Goal: Task Accomplishment & Management: Use online tool/utility

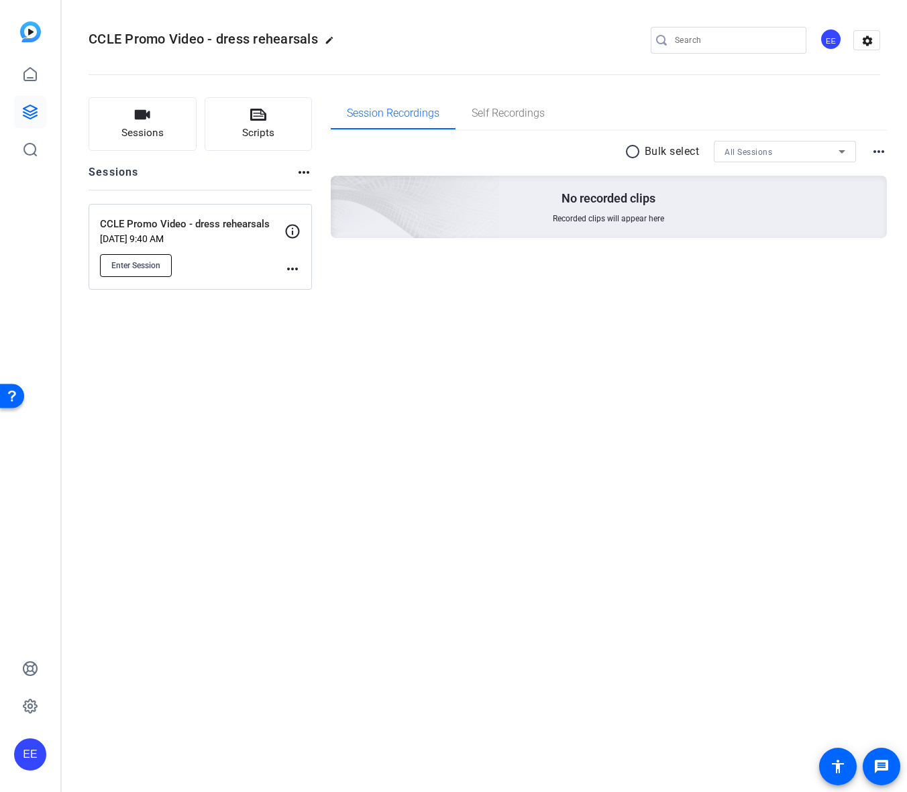
click at [132, 263] on span "Enter Session" at bounding box center [135, 265] width 49 height 11
click at [149, 267] on span "Enter Session" at bounding box center [135, 265] width 49 height 11
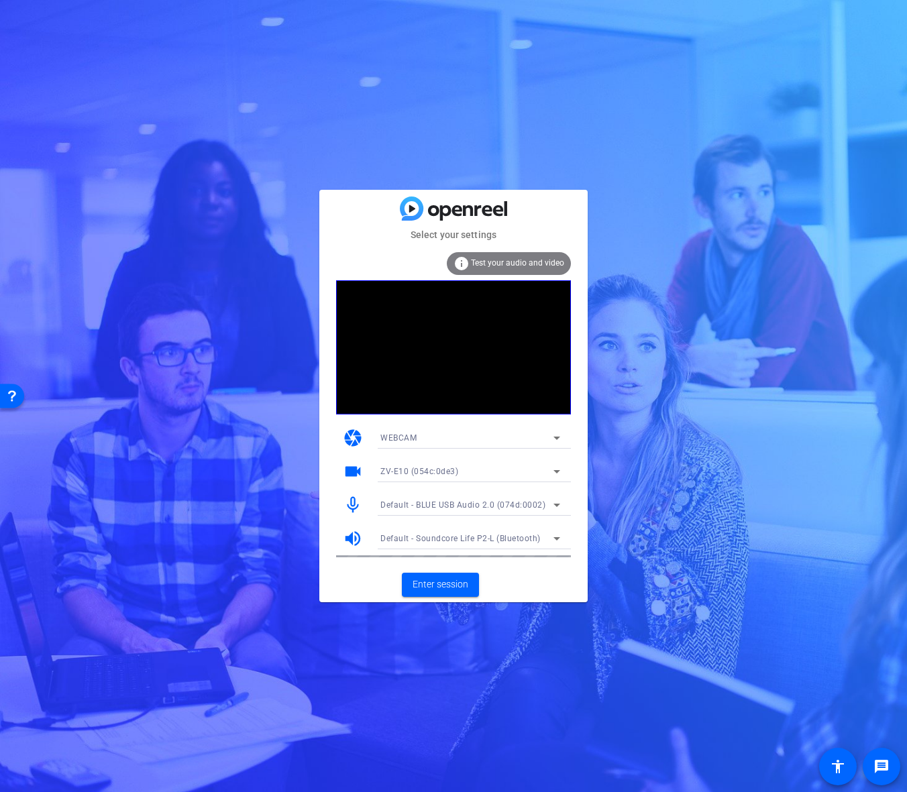
click at [461, 436] on div "WEBCAM" at bounding box center [466, 437] width 173 height 17
click at [31, 191] on div at bounding box center [24, 183] width 14 height 14
click at [437, 580] on span "Enter session" at bounding box center [441, 585] width 56 height 14
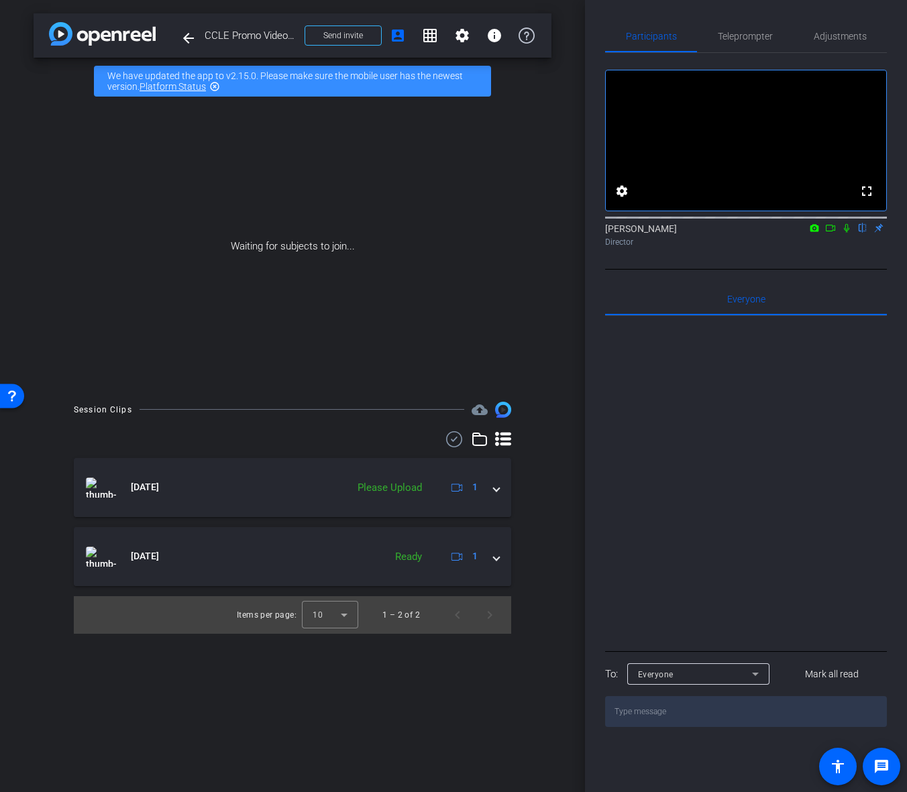
click at [451, 421] on div "Session Clips cloud_upload [DATE] Please Upload 1 [DATE] Ready 1 Items per page…" at bounding box center [293, 518] width 518 height 232
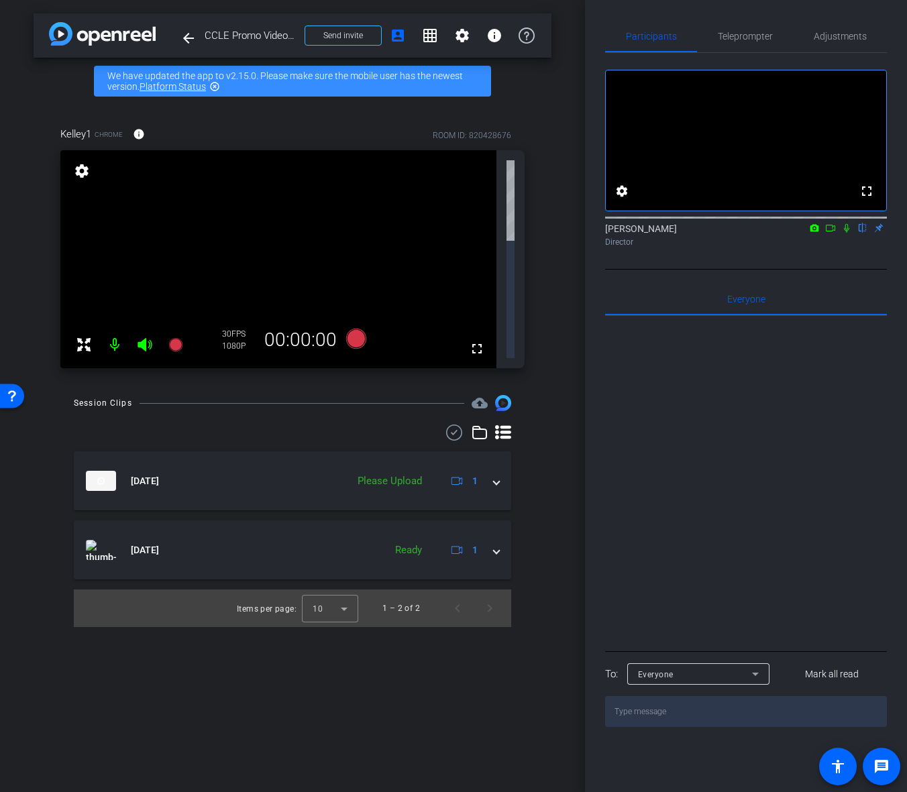
click at [847, 248] on div "Director" at bounding box center [746, 242] width 282 height 12
click at [847, 233] on icon at bounding box center [846, 228] width 5 height 9
click at [846, 233] on icon at bounding box center [846, 228] width 7 height 9
click at [372, 471] on openreel-recordings-list-clip "[DATE] Please Upload 1 [DATE] Ready 1 Items per page: 10 1 – 2 of 2" at bounding box center [292, 539] width 437 height 176
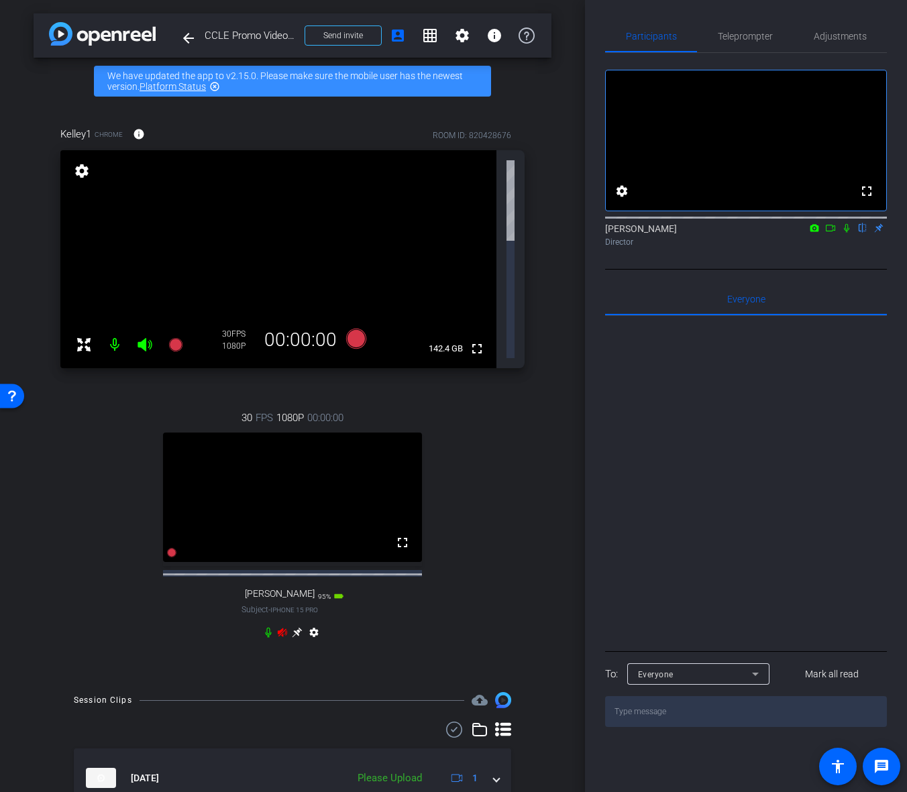
click at [280, 628] on icon at bounding box center [282, 632] width 9 height 9
click at [336, 528] on div "30 FPS 720P 00:00:00 fullscreen [PERSON_NAME] Subject - iPhone 15 Pro 95% batte…" at bounding box center [292, 526] width 464 height 277
click at [837, 45] on span "Adjustments" at bounding box center [840, 36] width 53 height 32
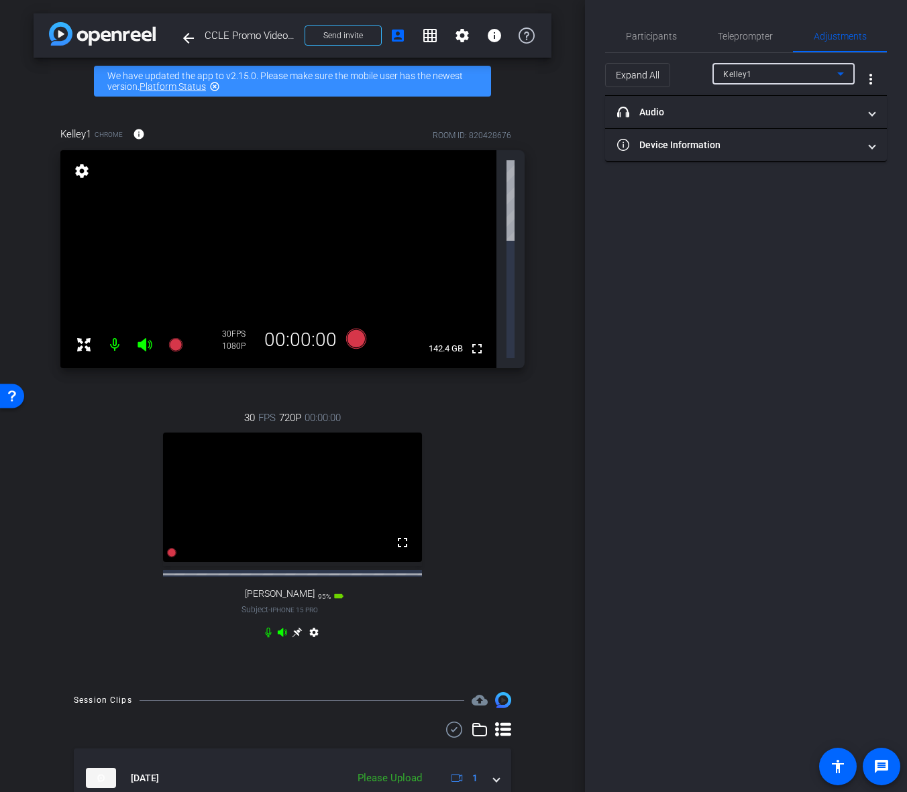
click at [765, 81] on div "Kelley1" at bounding box center [780, 74] width 114 height 17
click at [692, 474] on div at bounding box center [453, 396] width 907 height 792
click at [520, 396] on div "30 FPS 720P 00:00:00 fullscreen [PERSON_NAME] Subject - iPhone 15 Pro 95% batte…" at bounding box center [292, 526] width 464 height 277
click at [640, 33] on span "Participants" at bounding box center [651, 36] width 51 height 9
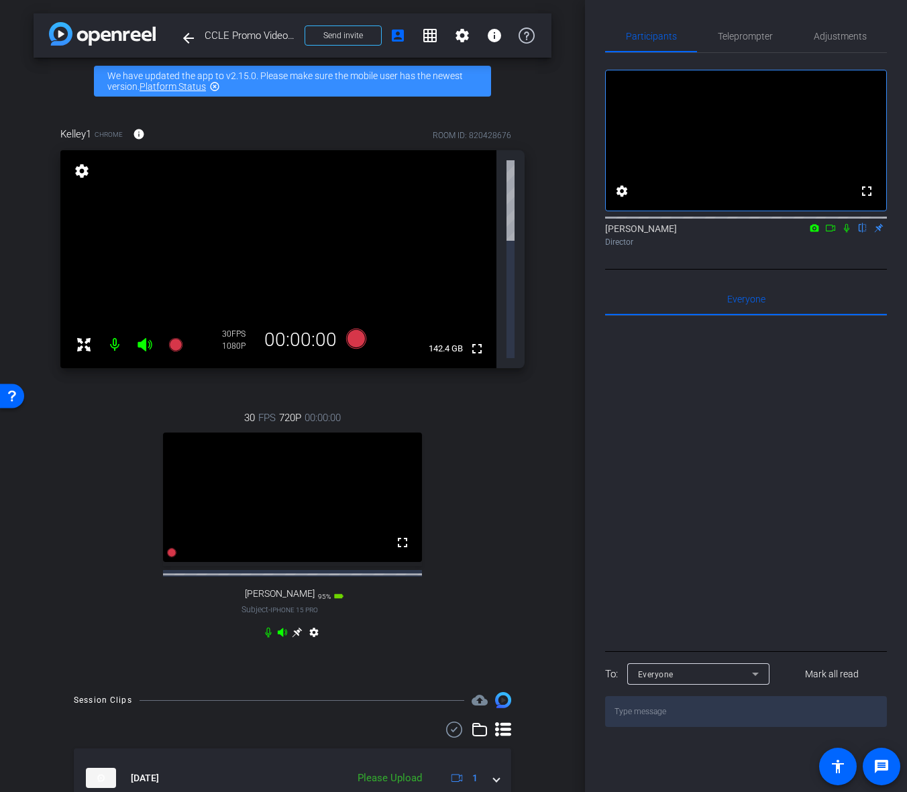
click at [837, 248] on div "Director" at bounding box center [746, 242] width 282 height 12
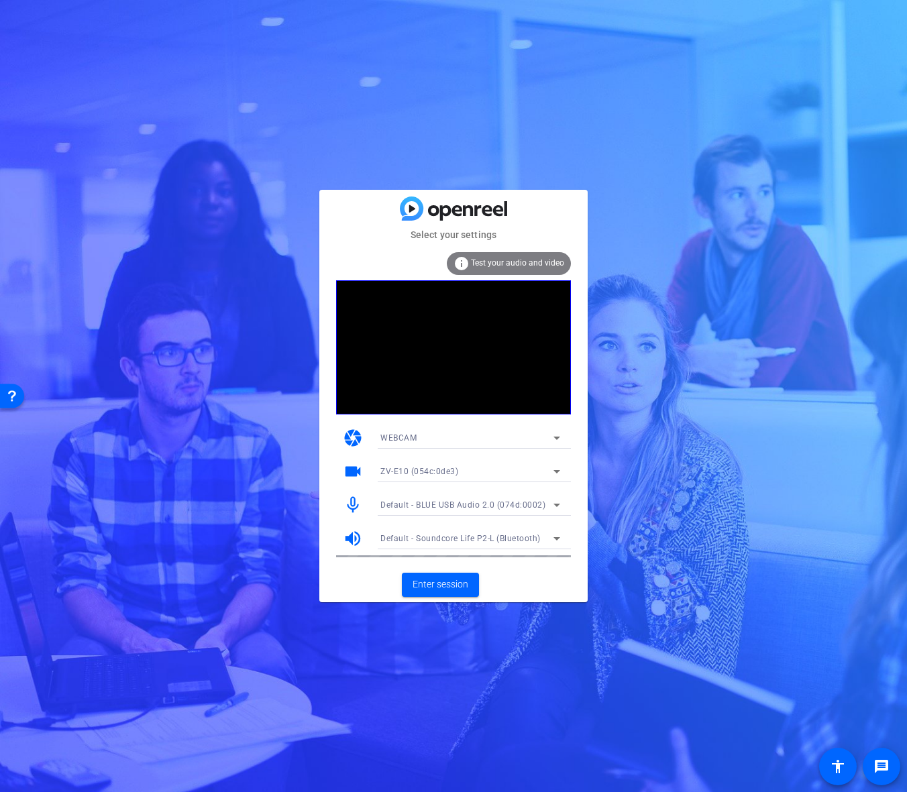
click at [449, 508] on span "Default - BLUE USB Audio 2.0 (074d:0002)" at bounding box center [462, 504] width 165 height 9
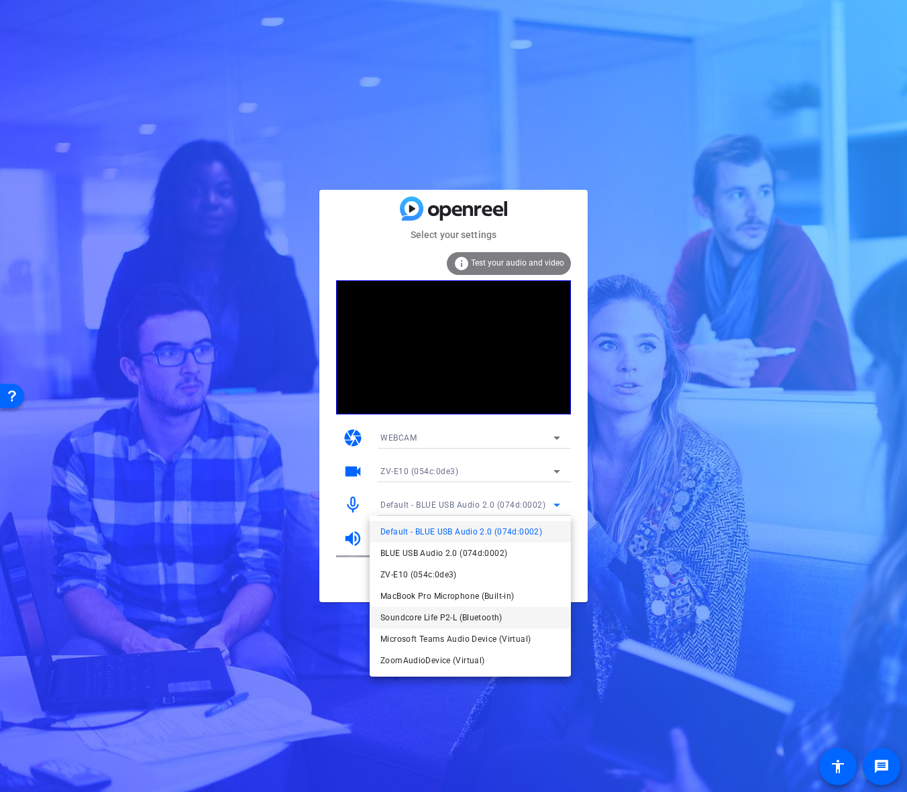
click at [465, 619] on span "Soundcore Life P2-L (Bluetooth)" at bounding box center [441, 618] width 122 height 16
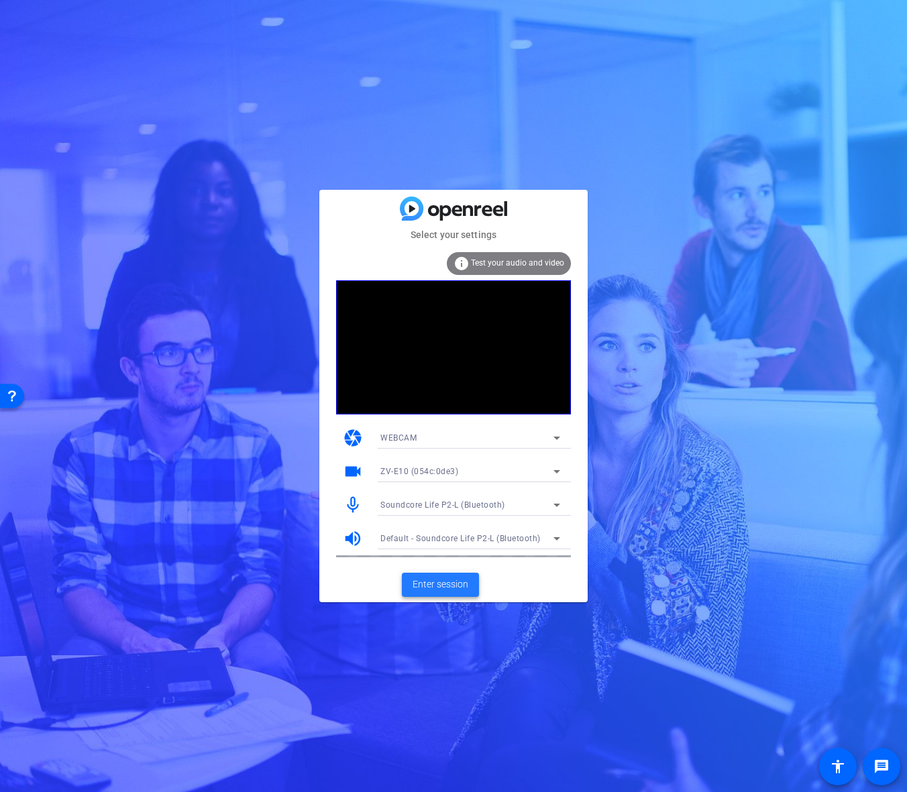
click at [447, 586] on span "Enter session" at bounding box center [441, 585] width 56 height 14
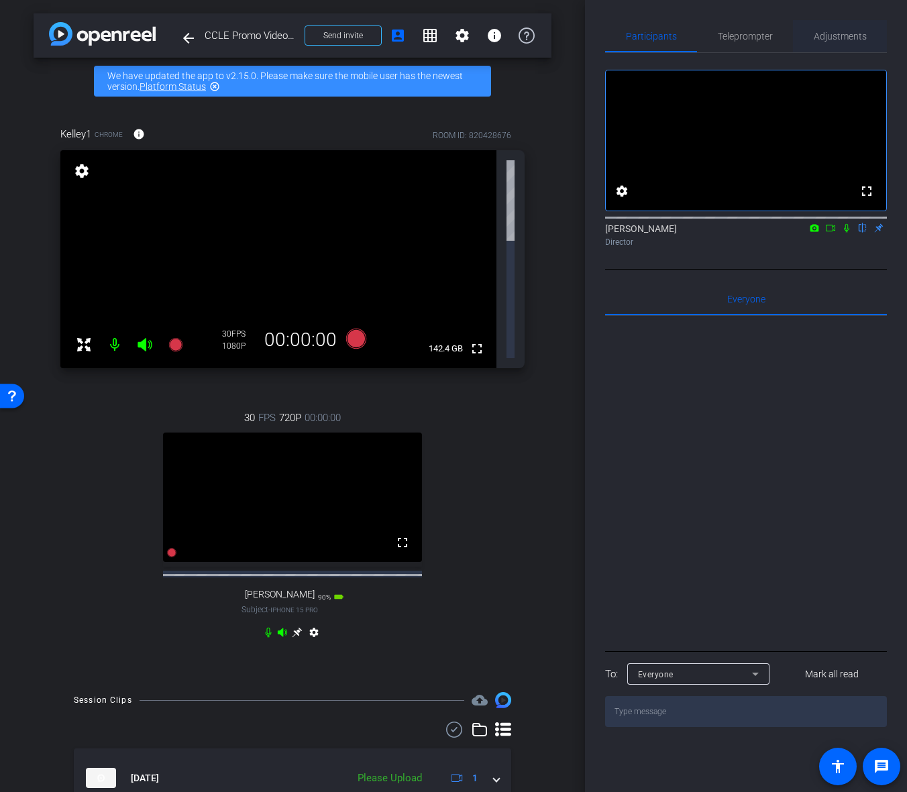
click at [820, 49] on span "Adjustments" at bounding box center [840, 36] width 53 height 32
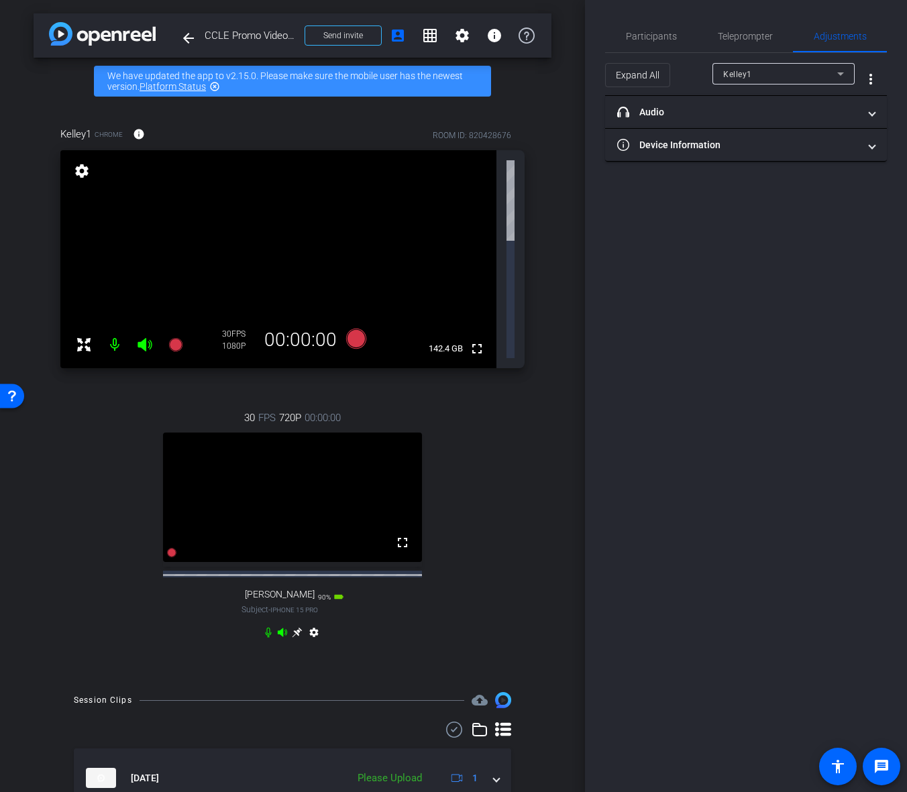
click at [784, 83] on div "Kelley1" at bounding box center [783, 73] width 121 height 21
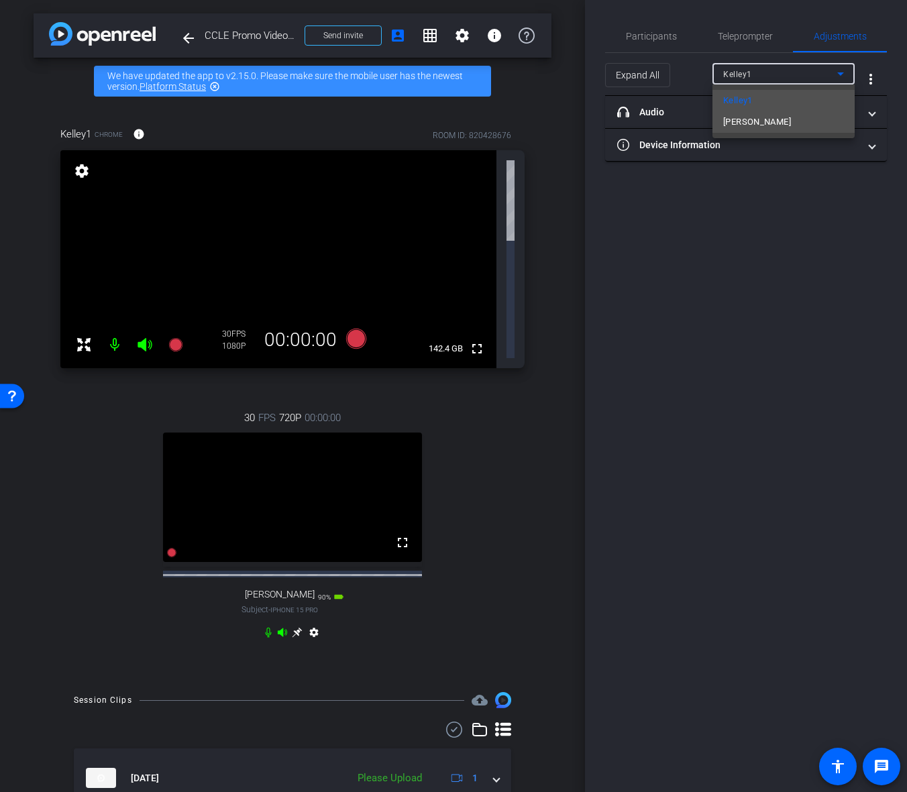
click at [777, 125] on mat-option "[PERSON_NAME]" at bounding box center [783, 121] width 142 height 21
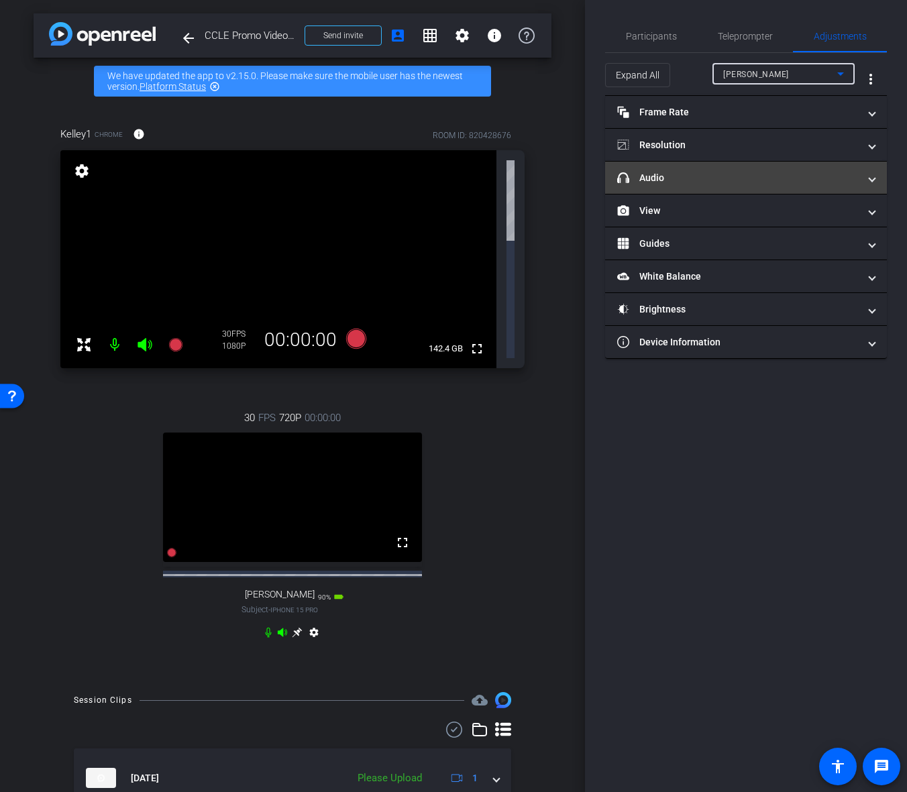
click at [753, 187] on mat-expansion-panel-header "headphone icon Audio" at bounding box center [746, 178] width 282 height 32
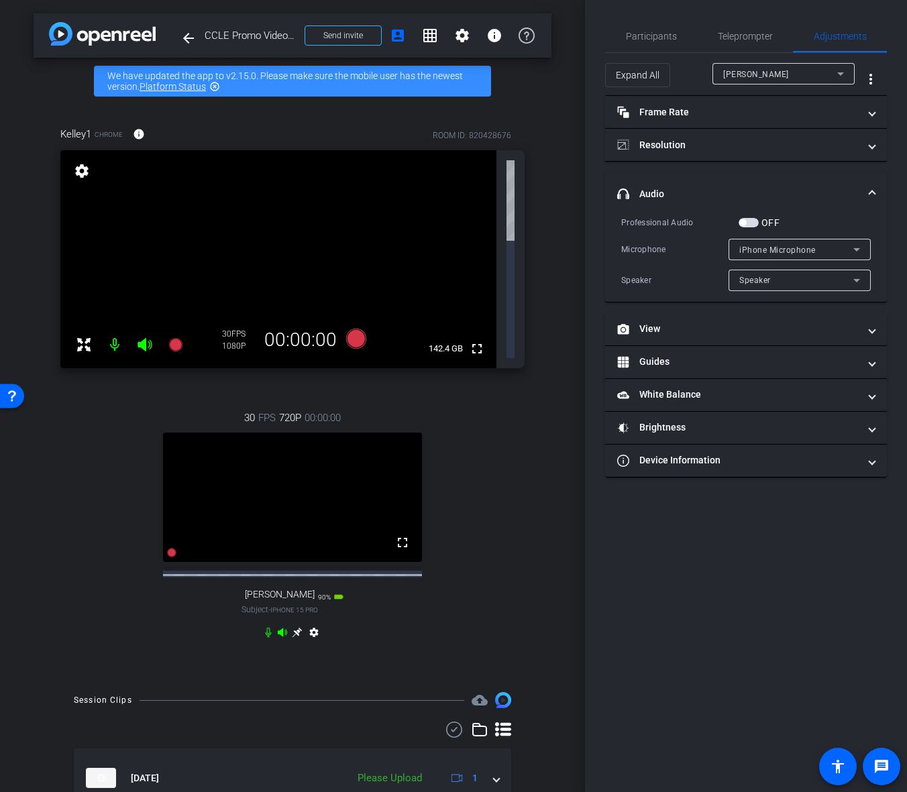
click at [818, 256] on div "iPhone Microphone" at bounding box center [796, 249] width 114 height 17
click at [816, 175] on div at bounding box center [453, 396] width 907 height 792
click at [794, 282] on div "Speaker" at bounding box center [796, 280] width 114 height 17
click at [823, 209] on div at bounding box center [453, 396] width 907 height 792
click at [844, 256] on div "iPhone Microphone" at bounding box center [796, 249] width 114 height 17
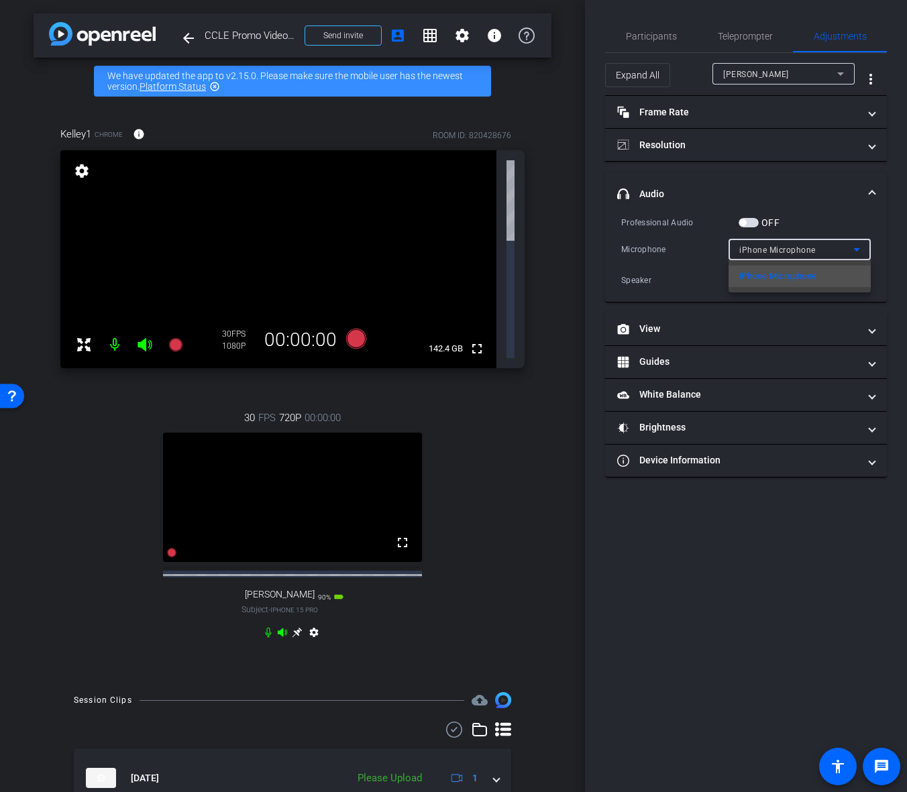
click at [805, 200] on div at bounding box center [453, 396] width 907 height 792
click at [752, 222] on span "button" at bounding box center [749, 222] width 20 height 9
click at [758, 222] on span "button" at bounding box center [749, 222] width 20 height 9
click at [818, 252] on div "iPhone Microphone" at bounding box center [796, 249] width 114 height 17
click at [827, 172] on div at bounding box center [453, 396] width 907 height 792
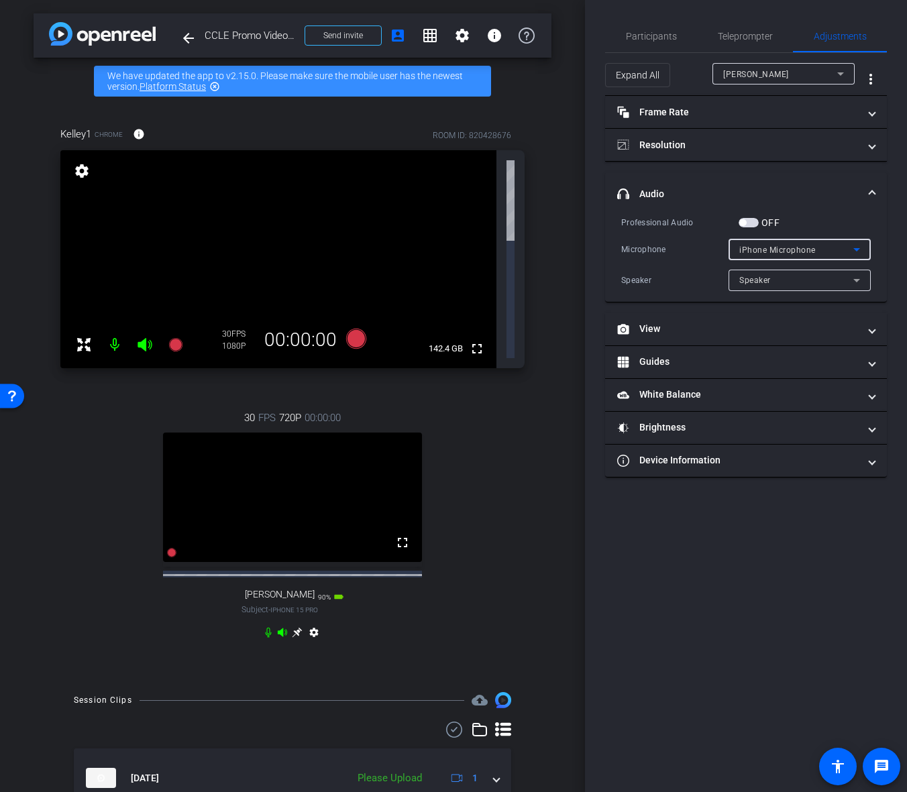
click at [805, 254] on span "iPhone Microphone" at bounding box center [777, 250] width 76 height 9
click at [805, 254] on div at bounding box center [453, 396] width 907 height 792
click at [860, 250] on icon at bounding box center [857, 249] width 16 height 16
click at [472, 304] on div at bounding box center [453, 396] width 907 height 792
click at [540, 367] on div "Kelley1 Chrome info ROOM ID: 820428676 fullscreen settings 142.4 GB 30 FPS 1080…" at bounding box center [293, 392] width 518 height 574
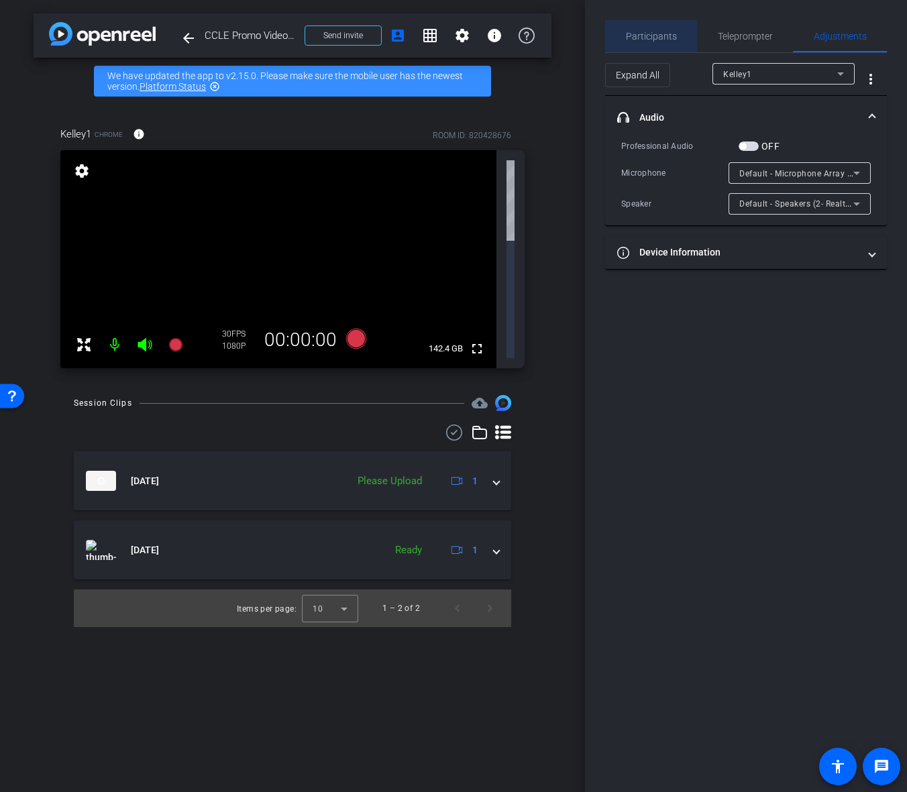
click at [677, 36] on div "Participants" at bounding box center [651, 36] width 92 height 32
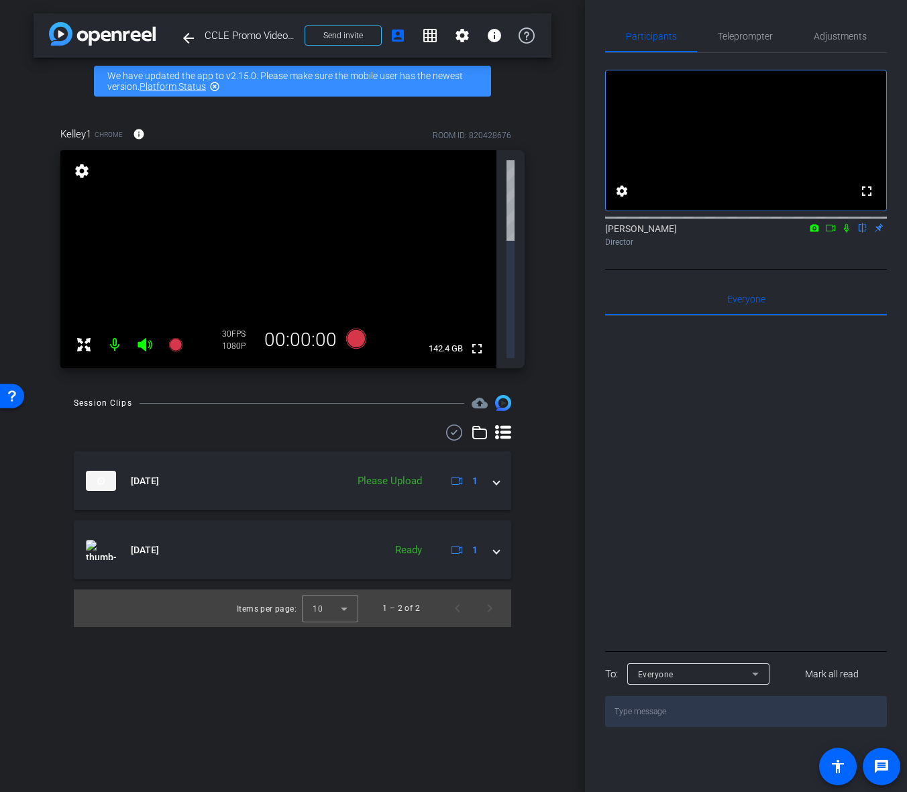
click at [845, 234] on mat-icon at bounding box center [847, 228] width 16 height 12
click at [849, 233] on icon at bounding box center [846, 227] width 11 height 9
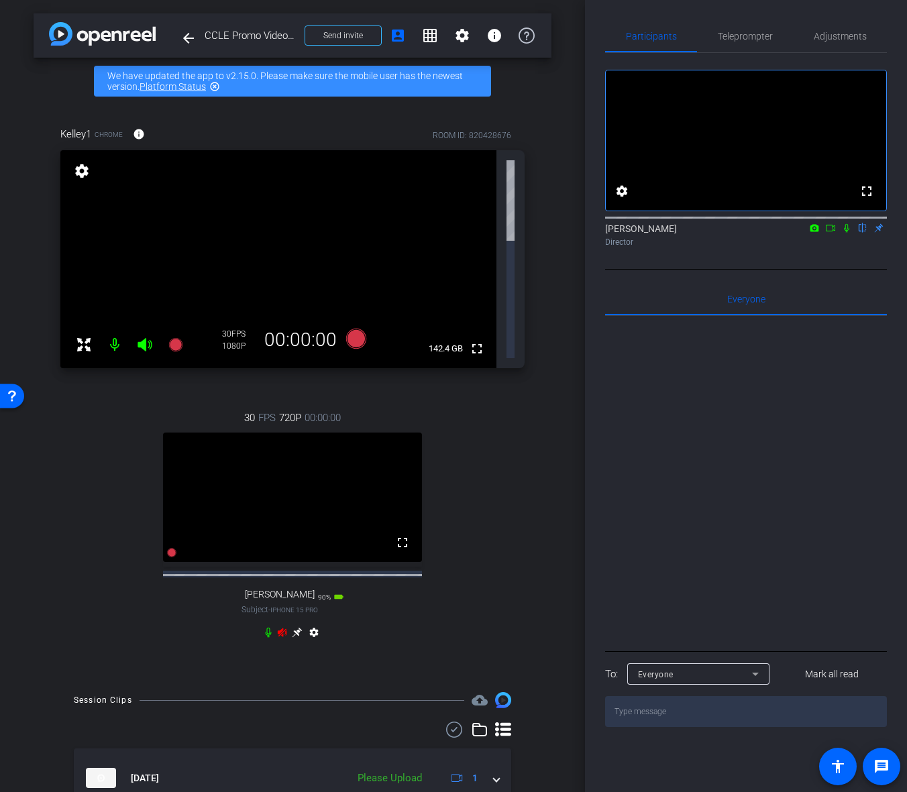
click at [283, 627] on icon at bounding box center [282, 632] width 11 height 11
click at [282, 628] on icon at bounding box center [282, 632] width 9 height 9
click at [315, 627] on mat-icon "settings" at bounding box center [314, 635] width 16 height 16
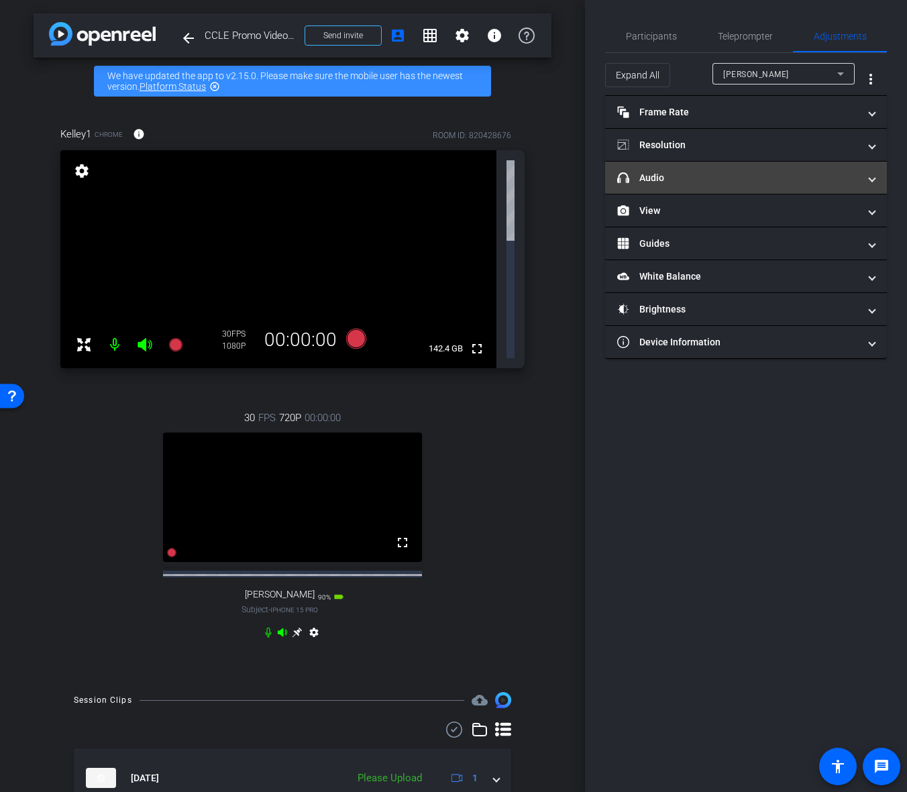
click at [684, 184] on mat-panel-title "headphone icon Audio" at bounding box center [737, 178] width 241 height 14
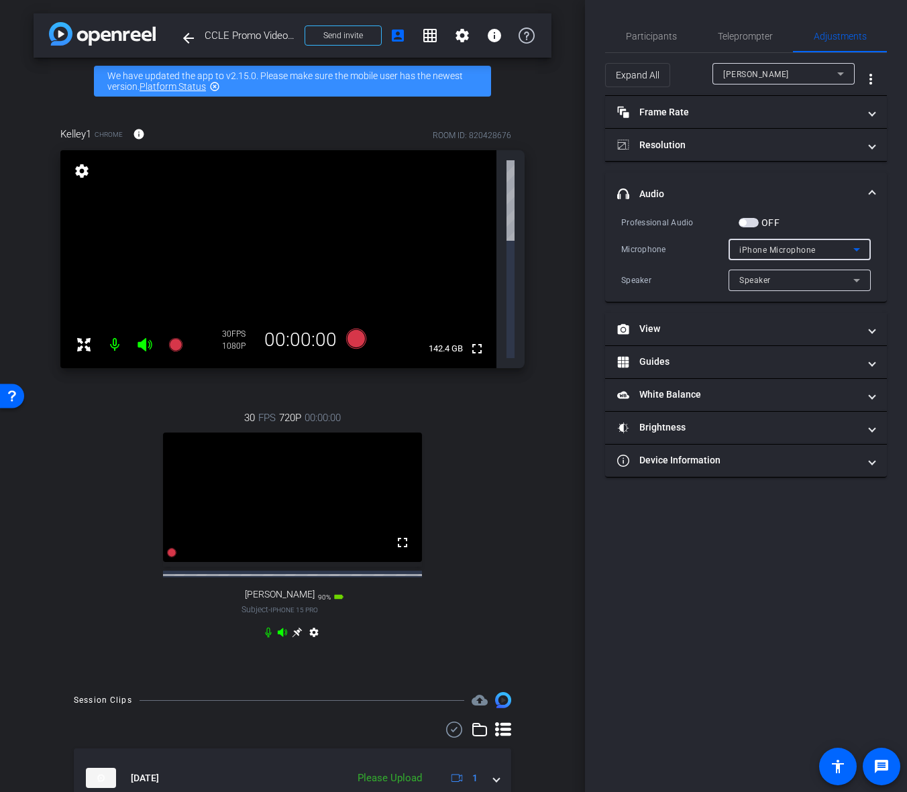
click at [783, 256] on div "iPhone Microphone" at bounding box center [796, 249] width 114 height 17
click at [806, 207] on div at bounding box center [453, 396] width 907 height 792
click at [800, 250] on span "iPhone Microphone" at bounding box center [777, 250] width 76 height 9
click at [805, 252] on div at bounding box center [453, 396] width 907 height 792
click at [836, 253] on div "iPhone Microphone" at bounding box center [796, 249] width 114 height 17
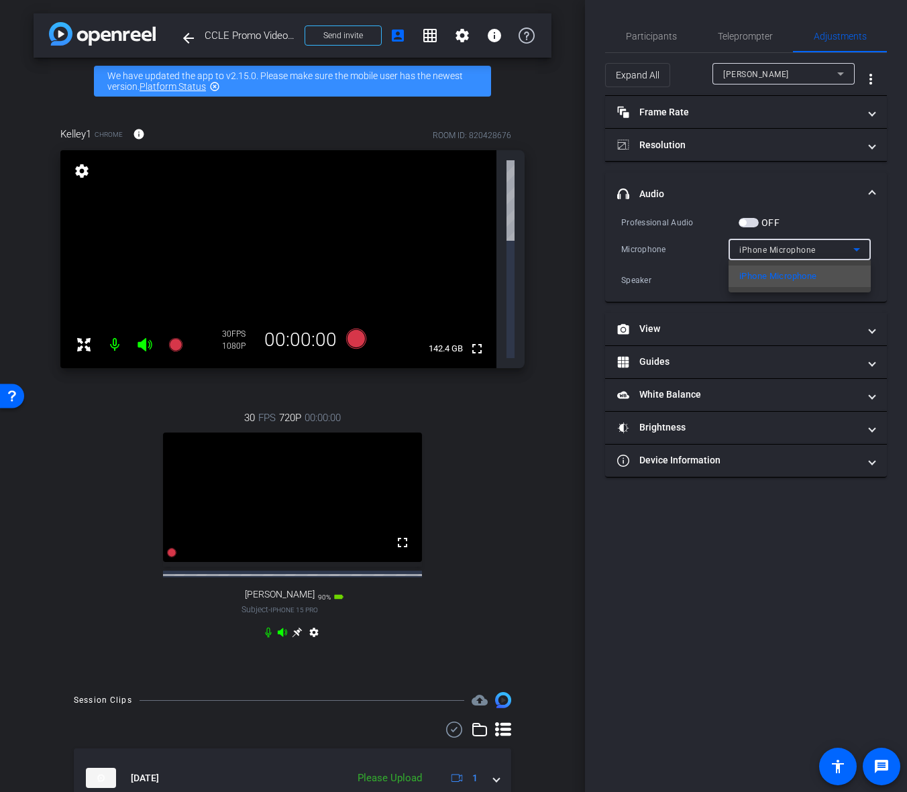
click at [835, 216] on div at bounding box center [453, 396] width 907 height 792
click at [808, 256] on div "iPhone Microphone" at bounding box center [796, 249] width 114 height 17
click at [808, 256] on div at bounding box center [453, 396] width 907 height 792
click at [812, 254] on span "iPhone Microphone" at bounding box center [777, 250] width 76 height 9
click at [812, 254] on body "Accessibility Screen-Reader Guide, Feedback, and Issue Reporting | New window m…" at bounding box center [453, 396] width 907 height 792
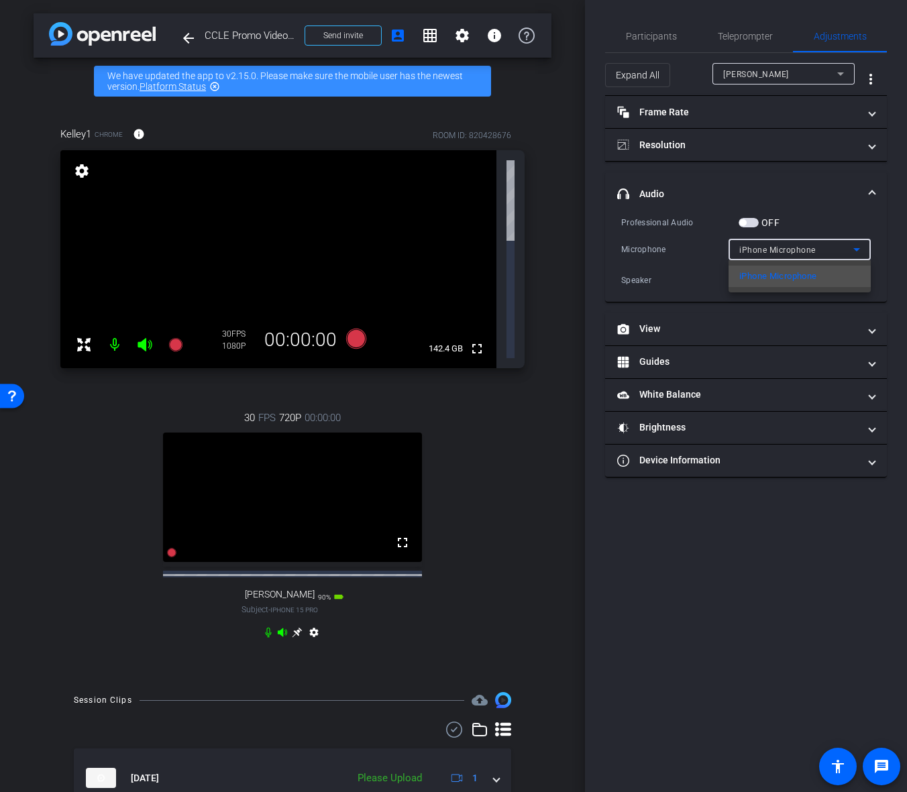
click at [777, 250] on div at bounding box center [453, 396] width 907 height 792
click at [855, 252] on icon at bounding box center [857, 249] width 16 height 16
click at [804, 217] on div at bounding box center [453, 396] width 907 height 792
click at [753, 223] on span "button" at bounding box center [749, 222] width 20 height 9
click at [753, 223] on span "button" at bounding box center [752, 222] width 7 height 7
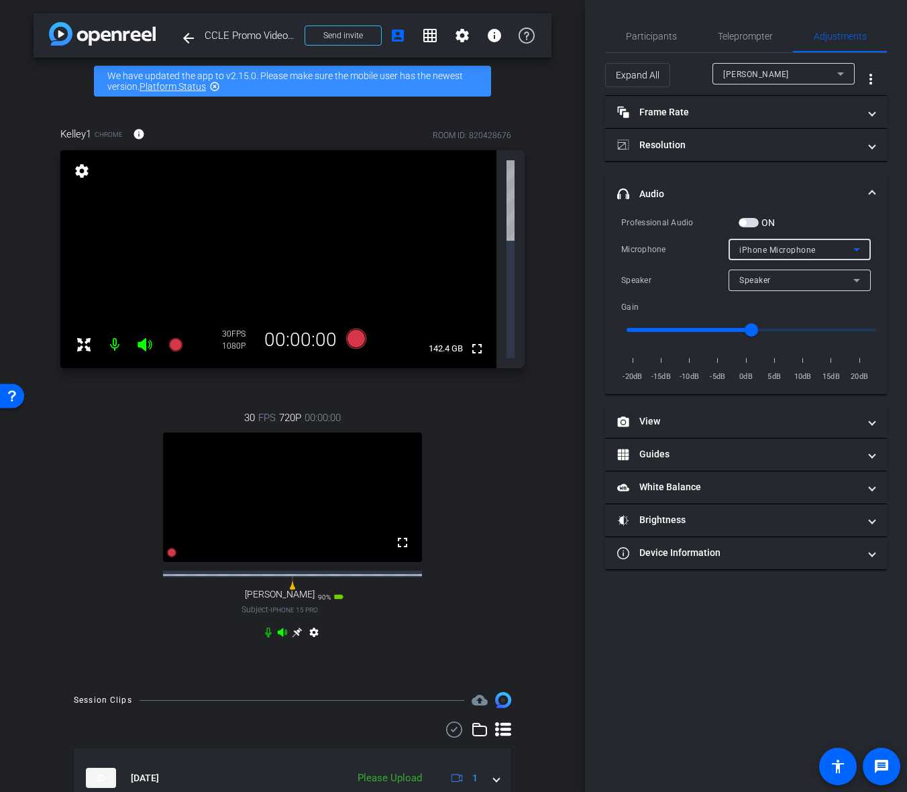
click at [802, 251] on span "iPhone Microphone" at bounding box center [777, 250] width 76 height 9
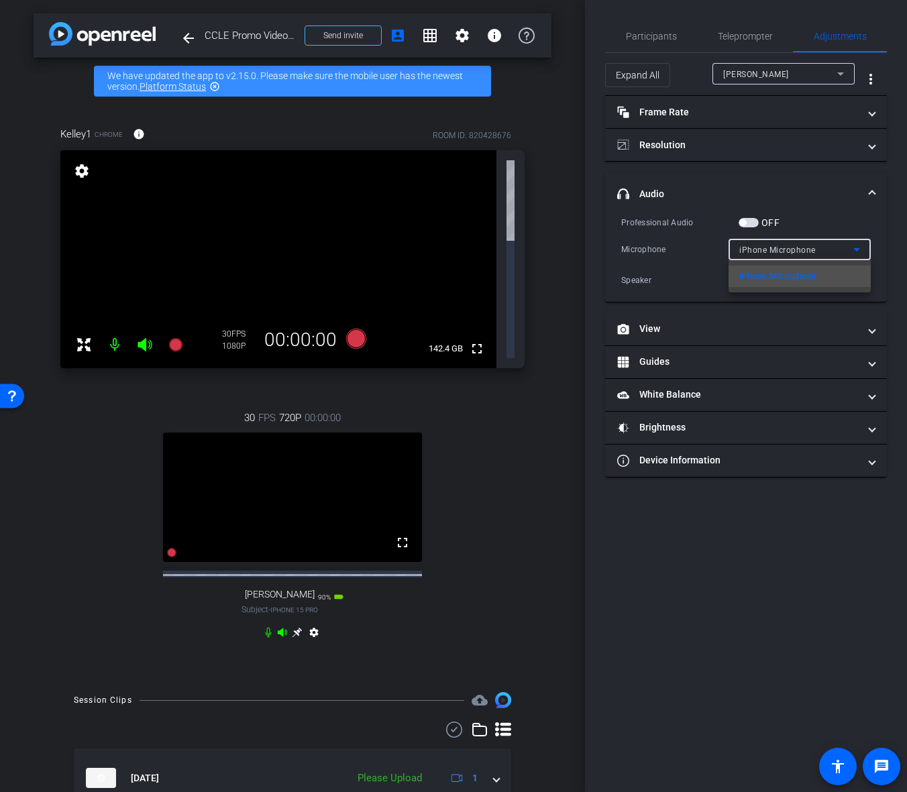
click at [823, 246] on div at bounding box center [453, 396] width 907 height 792
click at [854, 246] on icon at bounding box center [857, 249] width 16 height 16
click at [809, 167] on div at bounding box center [453, 396] width 907 height 792
click at [748, 222] on span "button" at bounding box center [749, 222] width 20 height 9
click at [782, 249] on span "iPhone Microphone" at bounding box center [777, 250] width 76 height 9
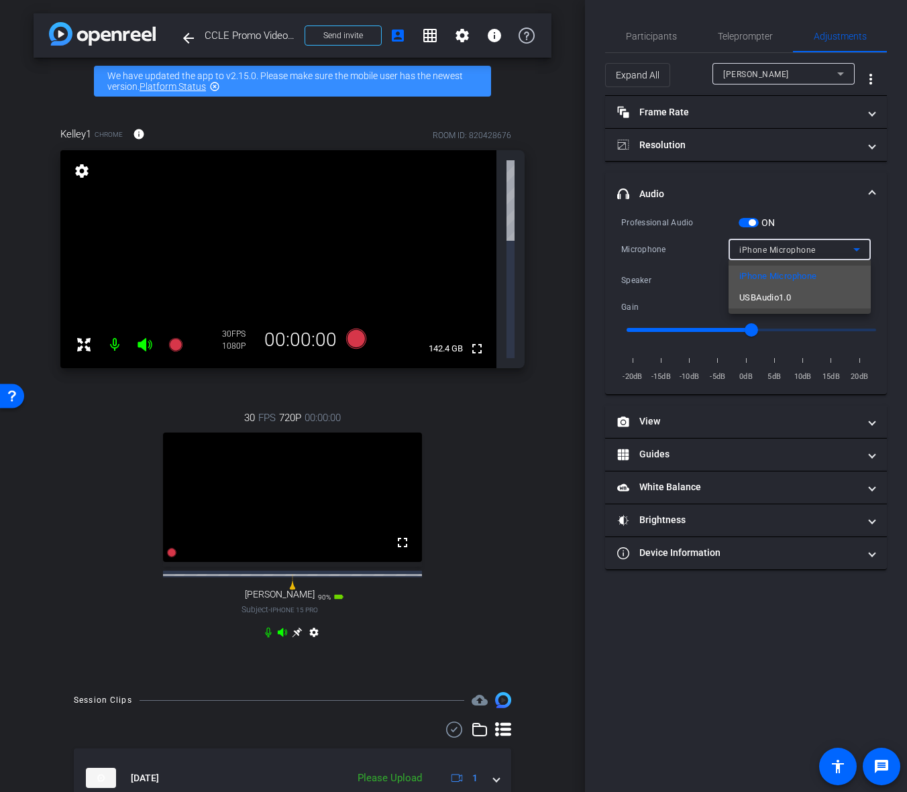
click at [777, 295] on span "USBAudio1.0" at bounding box center [765, 298] width 52 height 16
click at [663, 43] on span "Participants" at bounding box center [651, 36] width 51 height 32
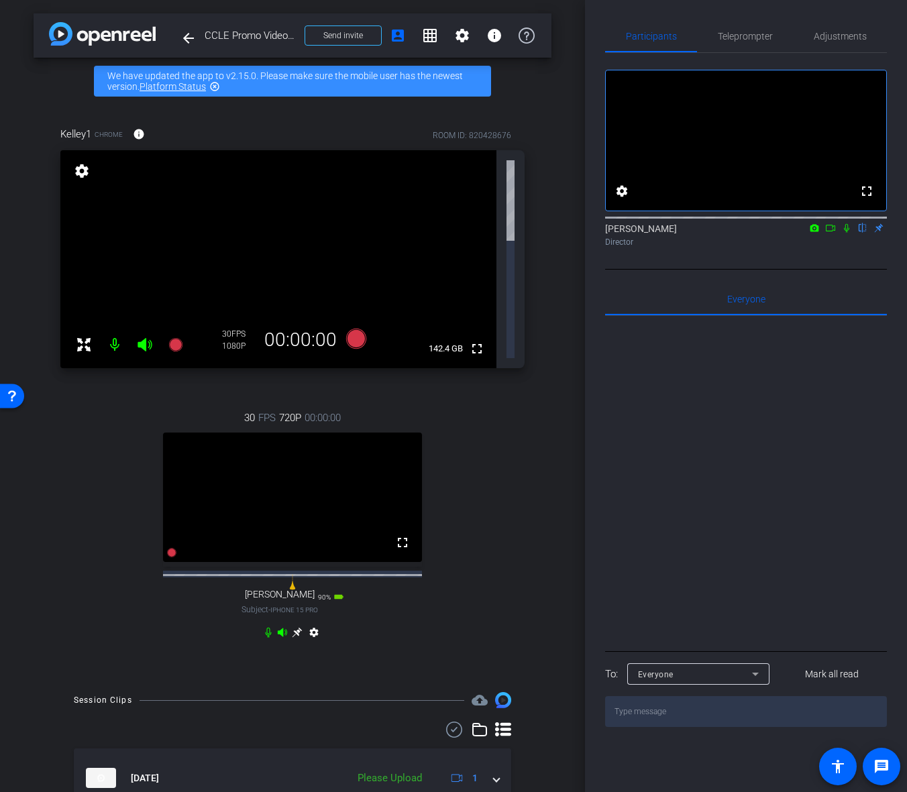
click at [301, 628] on icon at bounding box center [297, 633] width 10 height 10
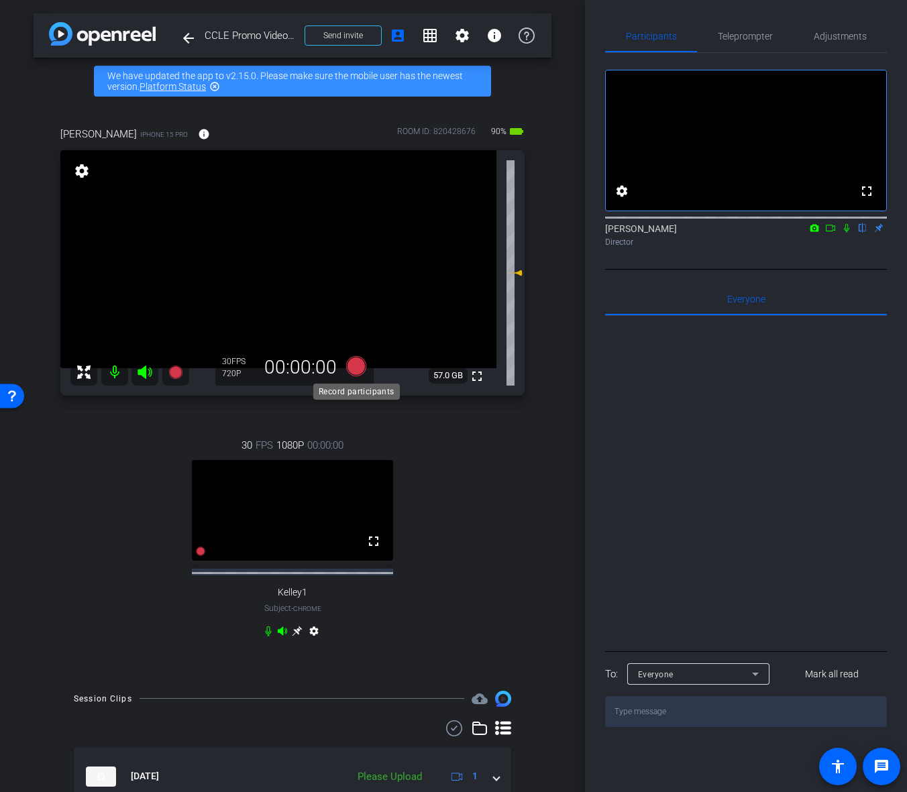
click at [351, 372] on icon at bounding box center [356, 366] width 20 height 20
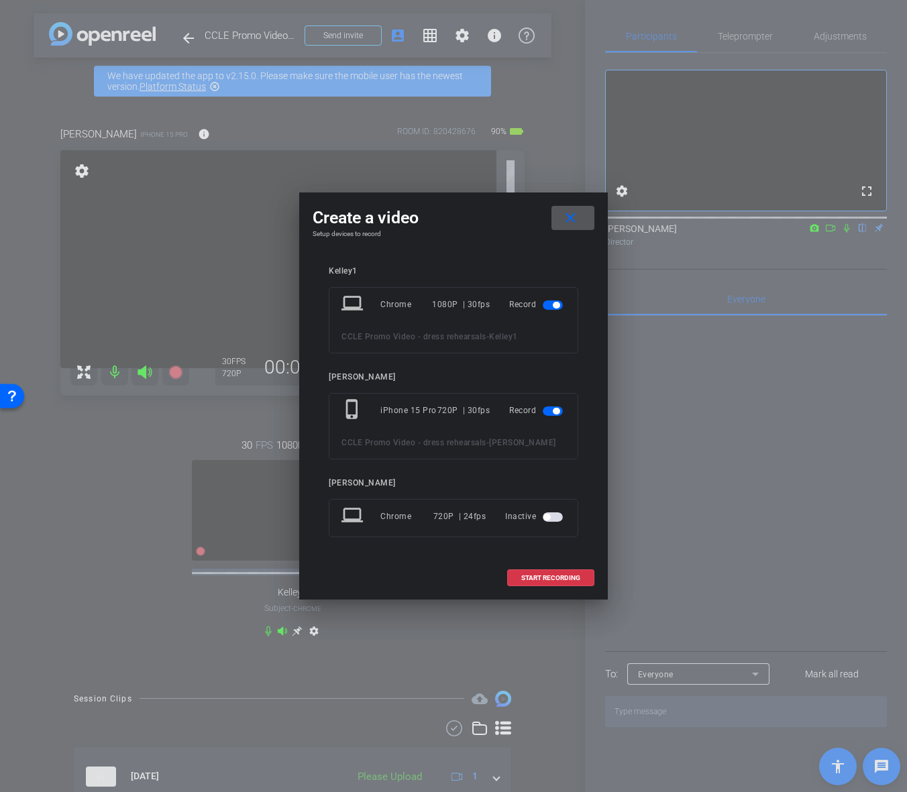
click at [547, 308] on span "button" at bounding box center [553, 305] width 20 height 9
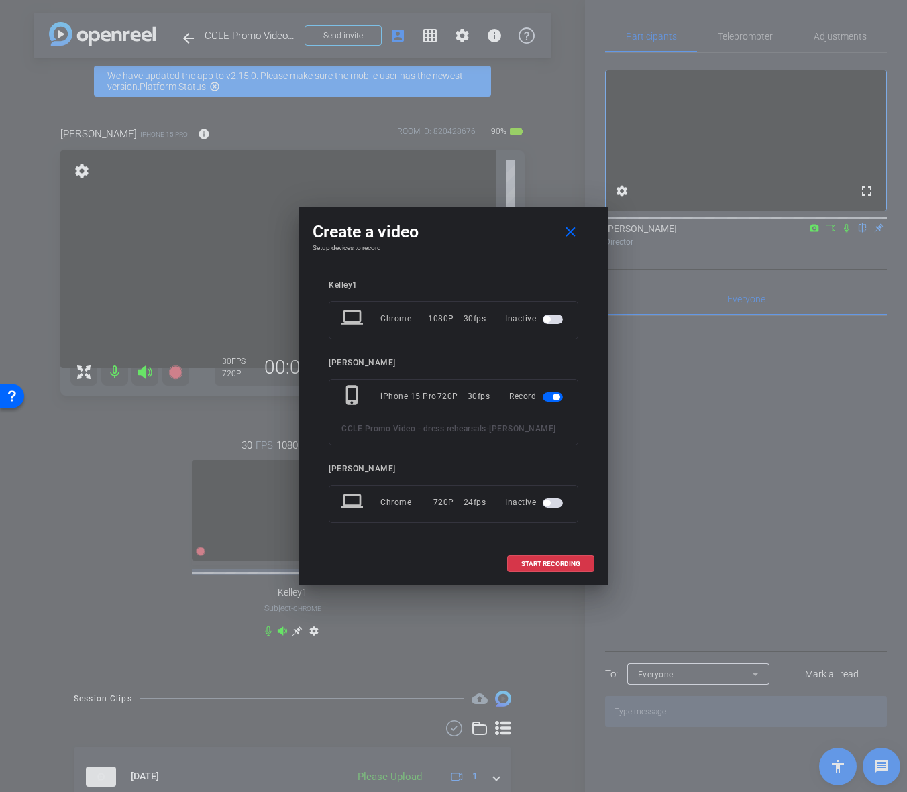
click at [547, 308] on div "Inactive" at bounding box center [535, 319] width 60 height 24
click at [572, 569] on span at bounding box center [551, 564] width 86 height 32
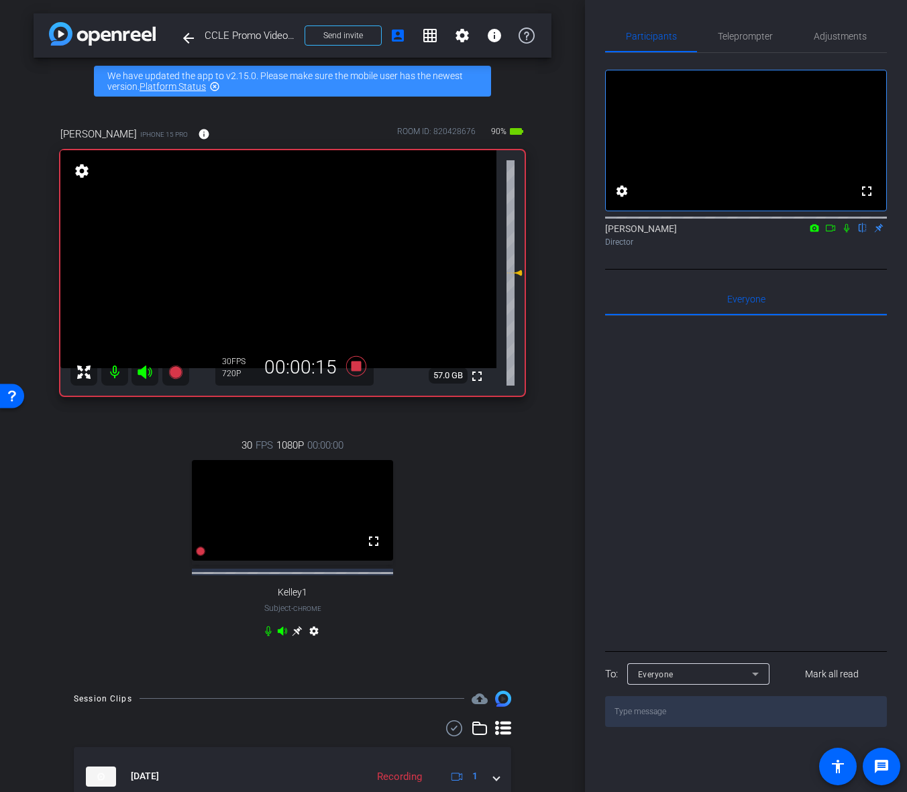
click at [269, 629] on icon at bounding box center [268, 631] width 6 height 10
click at [270, 635] on icon at bounding box center [268, 631] width 11 height 11
click at [358, 369] on icon at bounding box center [356, 366] width 20 height 20
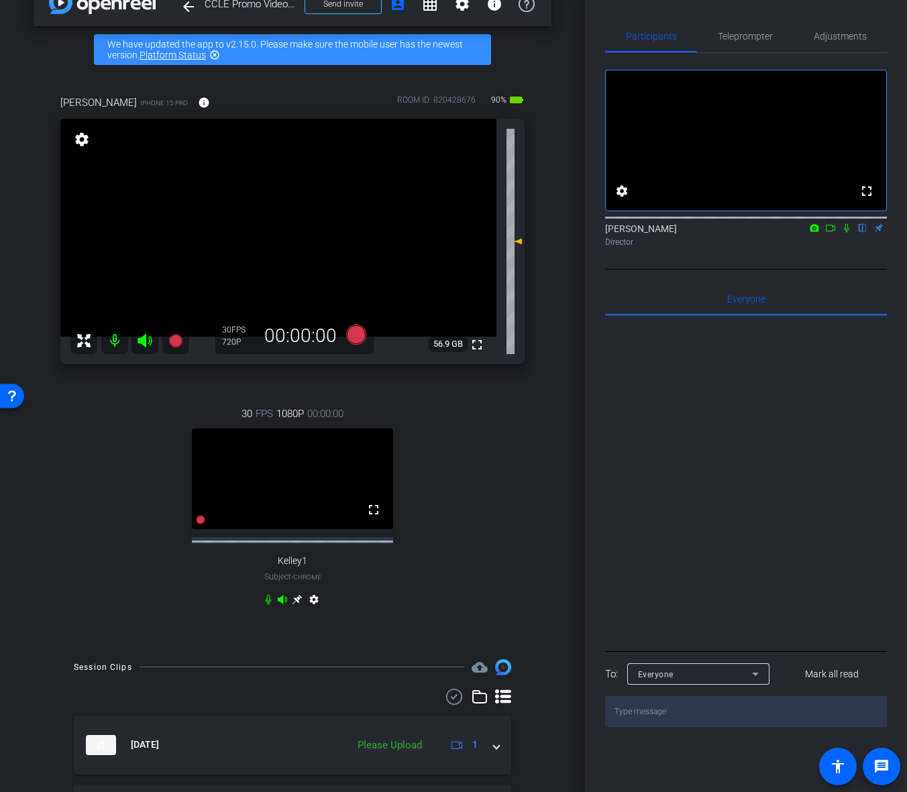
scroll to position [80, 0]
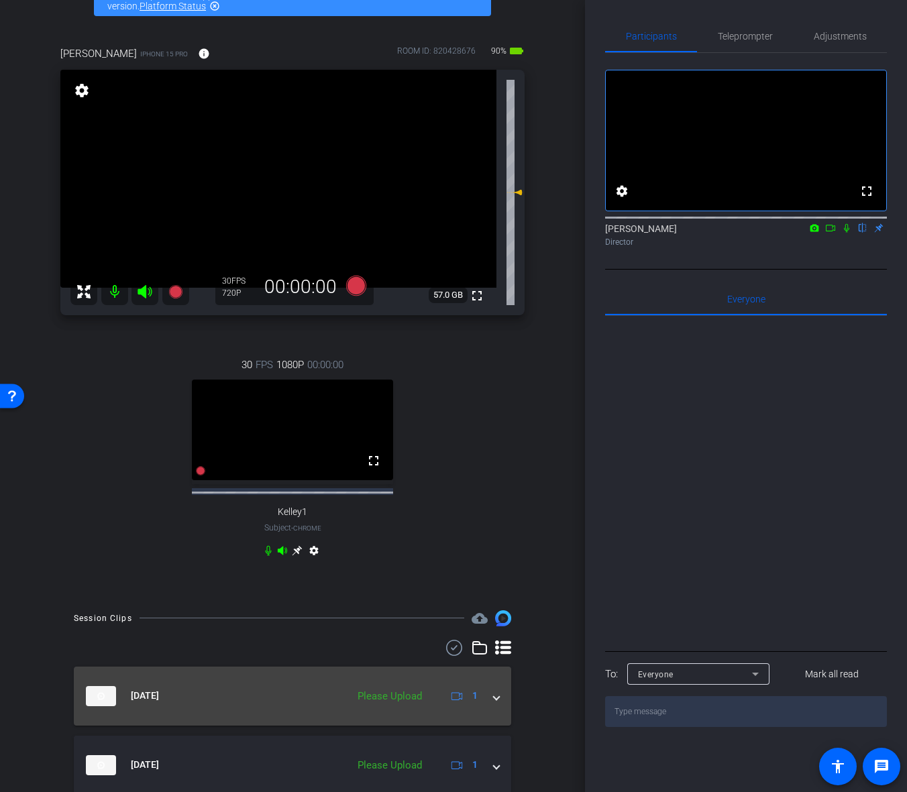
click at [496, 702] on span at bounding box center [496, 696] width 5 height 14
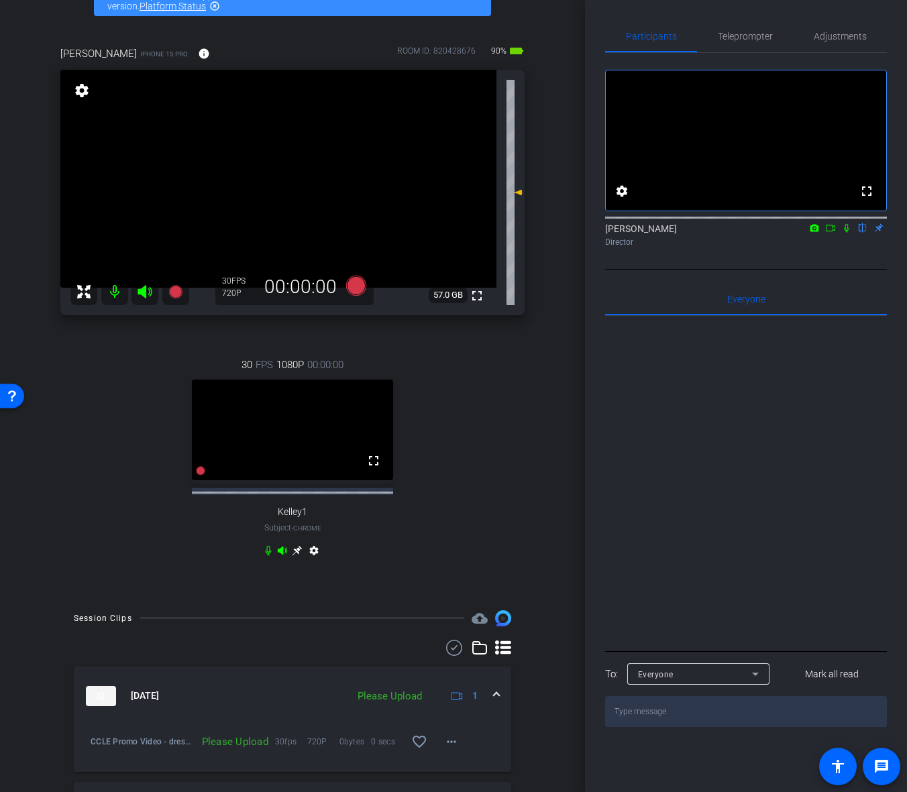
click at [417, 700] on div "Please Upload" at bounding box center [390, 696] width 78 height 15
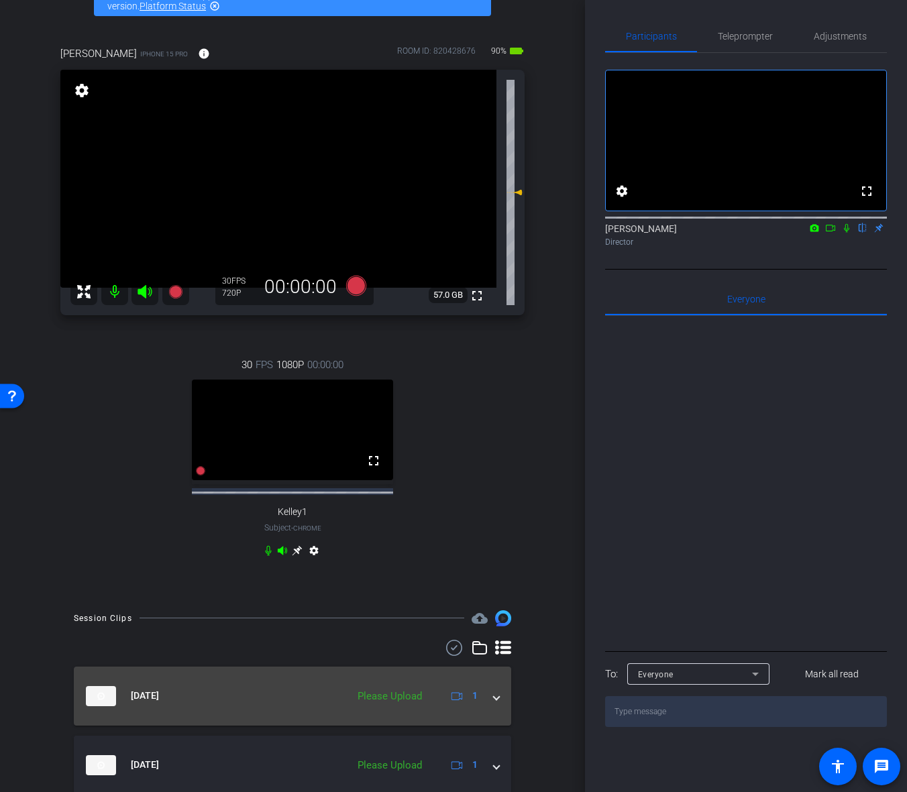
click at [396, 696] on div "Please Upload" at bounding box center [390, 696] width 78 height 15
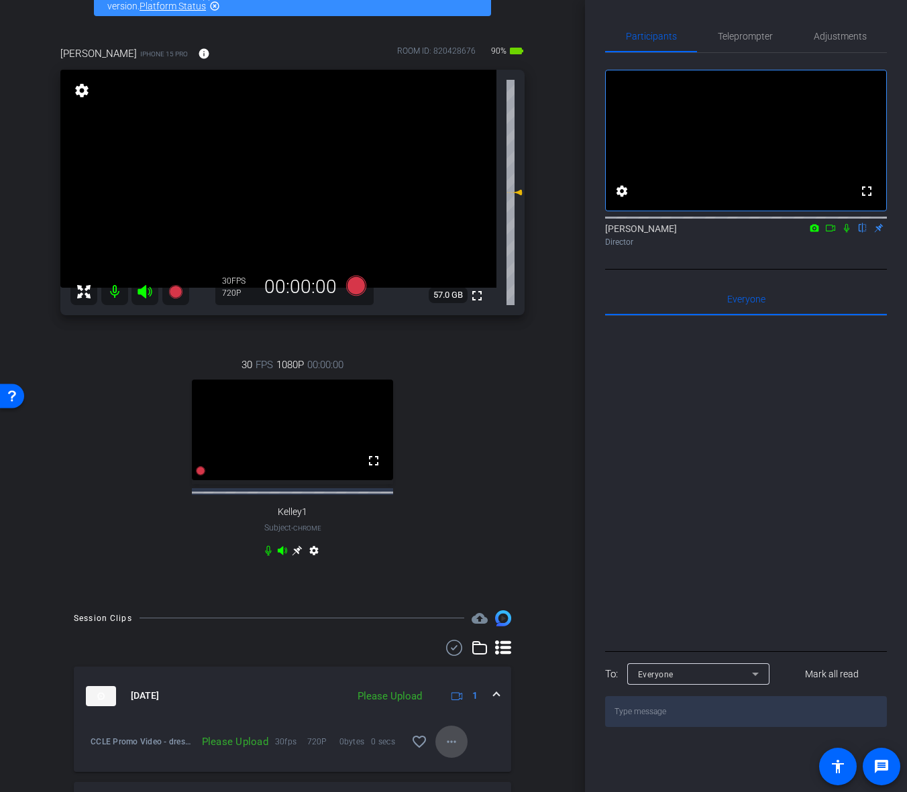
click at [452, 752] on span at bounding box center [451, 742] width 32 height 32
click at [458, 681] on span "Upload" at bounding box center [473, 680] width 54 height 16
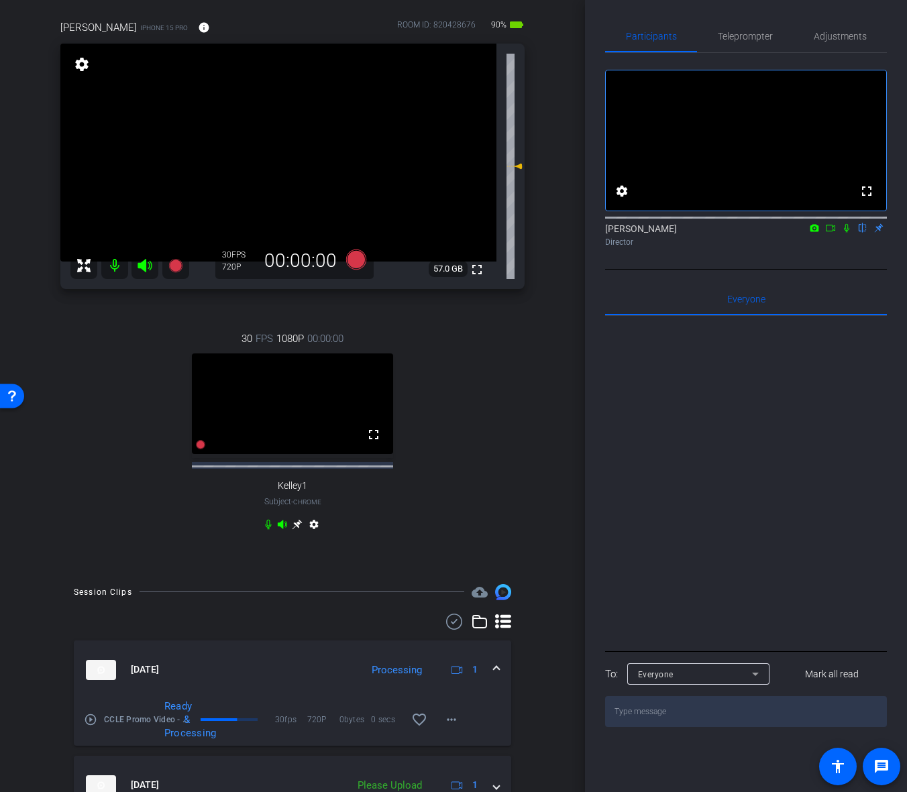
scroll to position [115, 0]
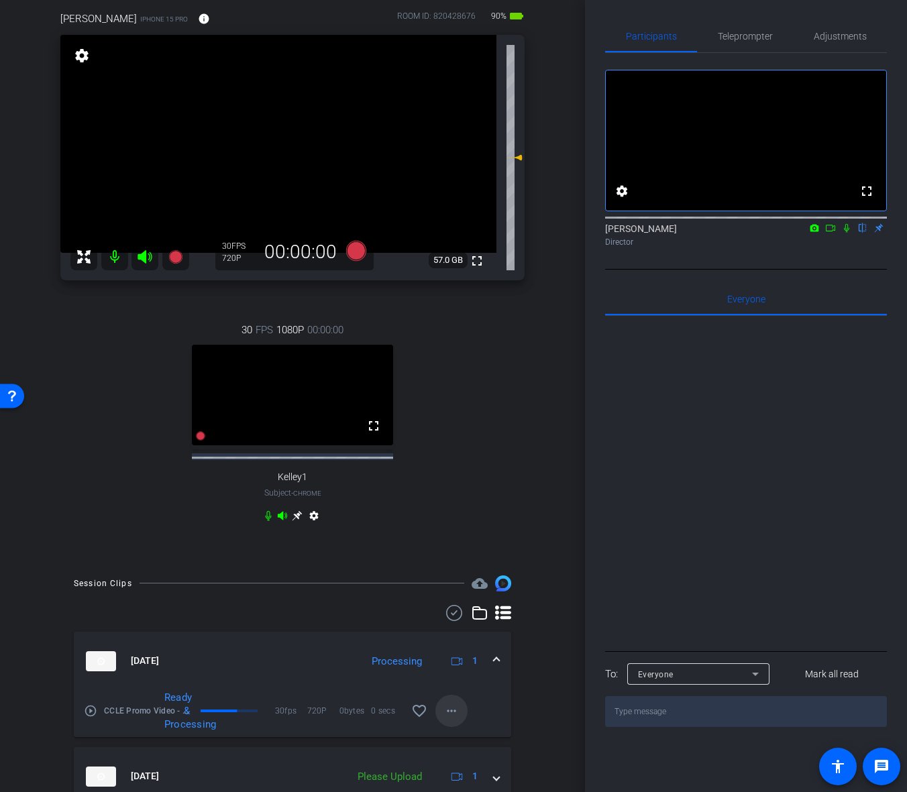
click at [464, 714] on span at bounding box center [451, 711] width 32 height 32
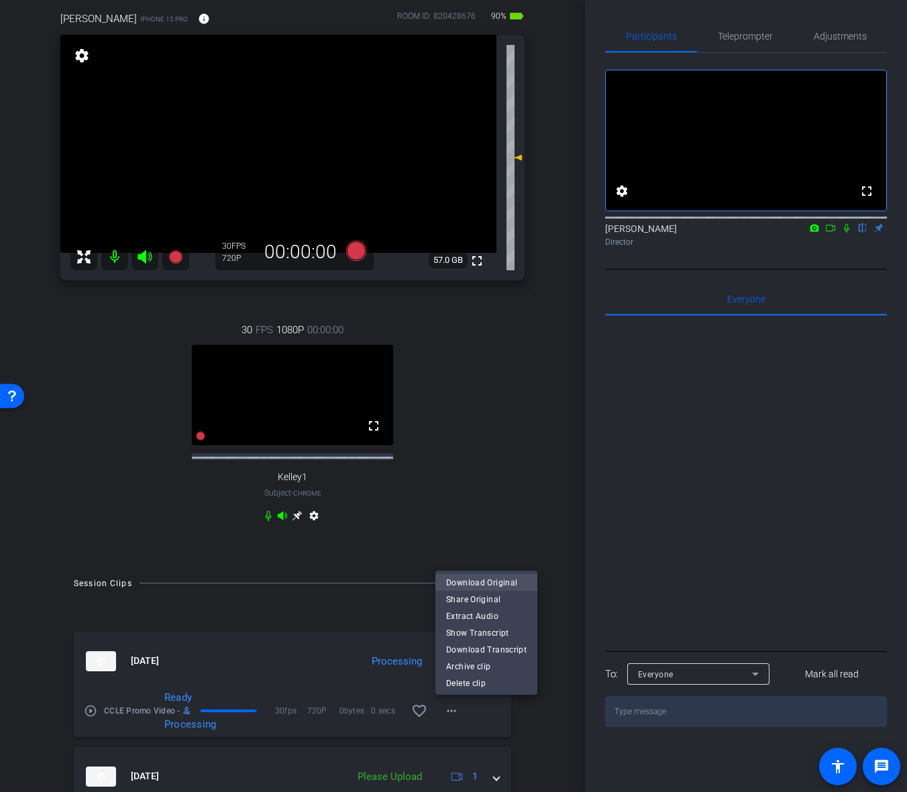
click at [515, 584] on span "Download Original" at bounding box center [486, 582] width 80 height 16
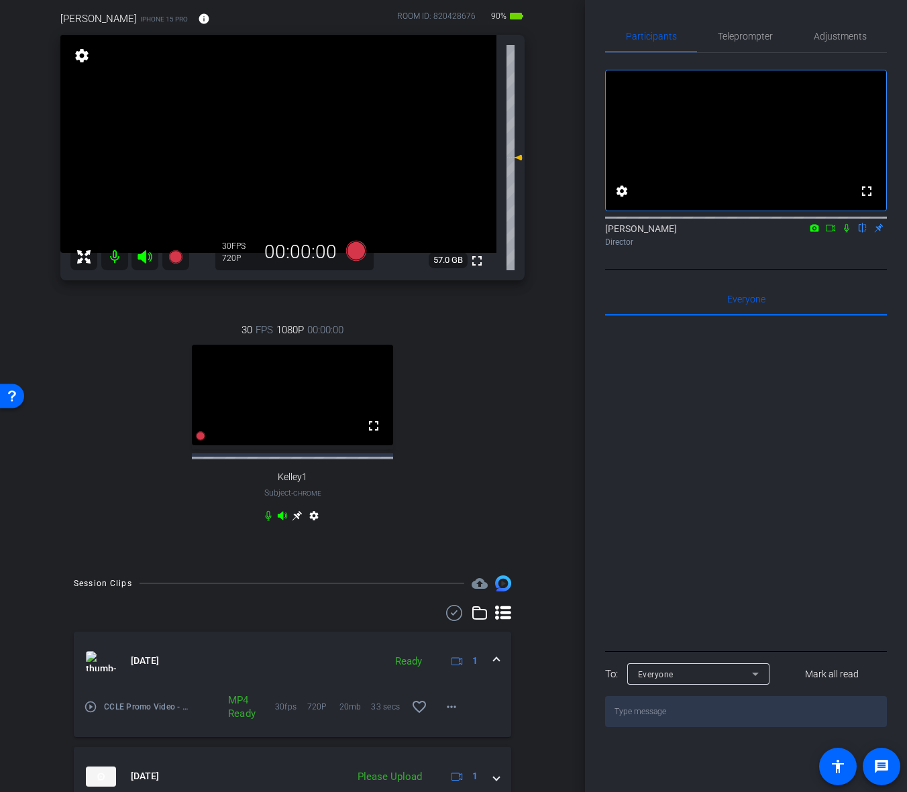
click at [832, 233] on icon at bounding box center [830, 227] width 11 height 9
click at [862, 233] on icon at bounding box center [862, 228] width 5 height 9
click at [792, 248] on div "Director" at bounding box center [746, 242] width 282 height 12
click at [862, 233] on icon at bounding box center [862, 227] width 11 height 9
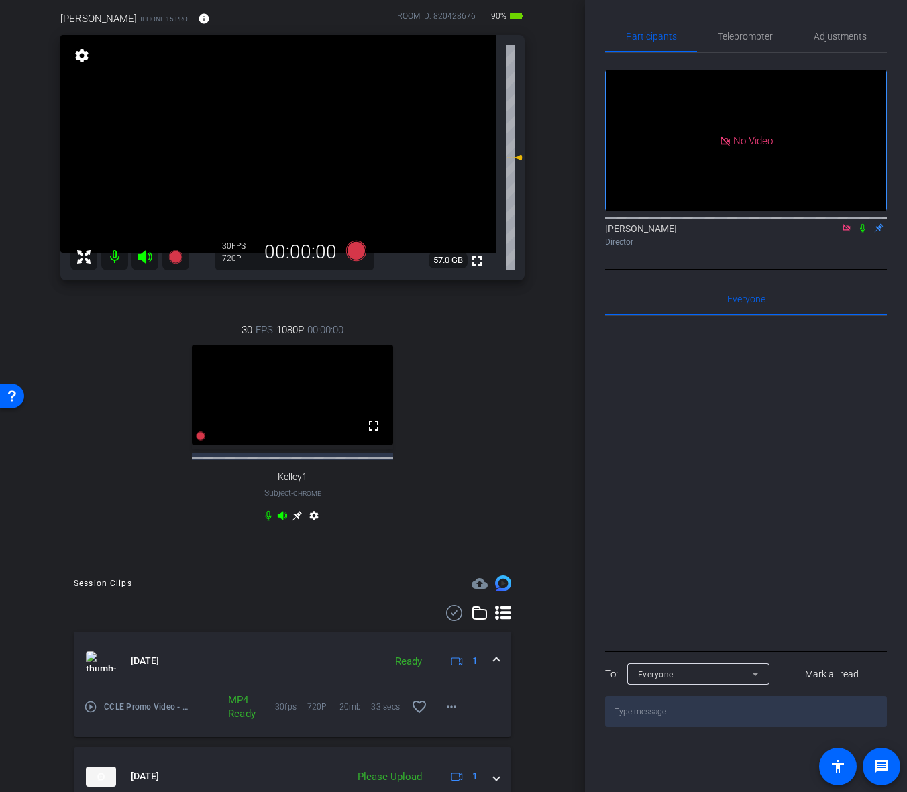
click at [843, 233] on icon at bounding box center [846, 227] width 11 height 9
click at [846, 233] on icon at bounding box center [846, 227] width 11 height 9
click at [843, 233] on icon at bounding box center [846, 227] width 11 height 9
click at [844, 248] on div "Director" at bounding box center [746, 242] width 282 height 12
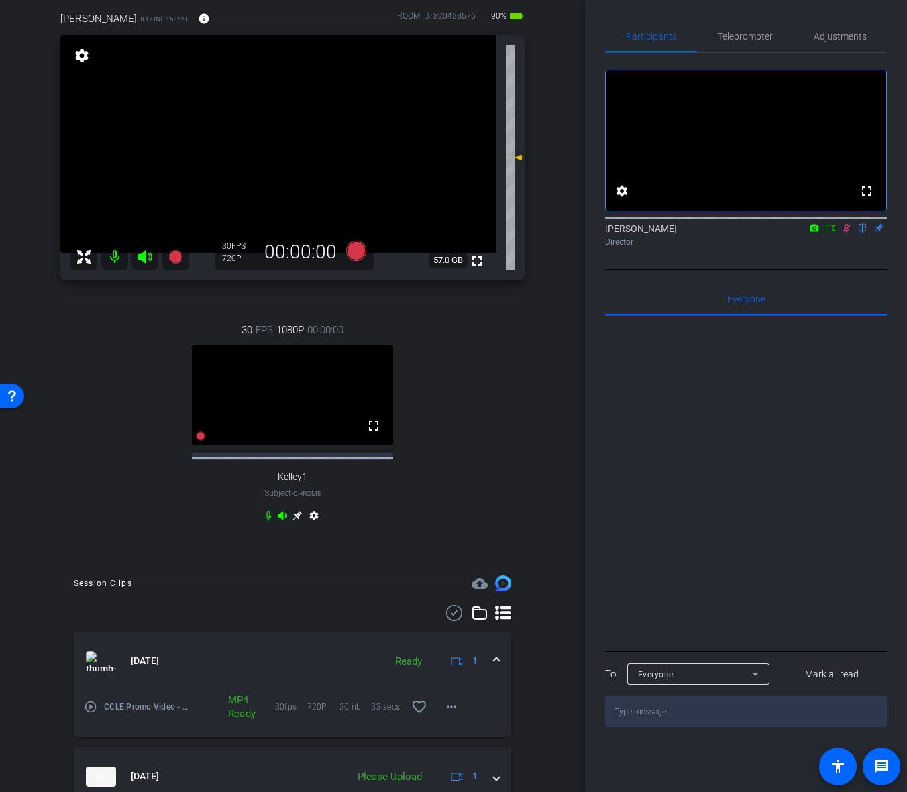
click at [845, 233] on icon at bounding box center [846, 227] width 11 height 9
drag, startPoint x: 845, startPoint y: 248, endPoint x: 842, endPoint y: 265, distance: 17.0
click at [845, 233] on icon at bounding box center [846, 227] width 11 height 9
click at [843, 233] on icon at bounding box center [846, 227] width 11 height 9
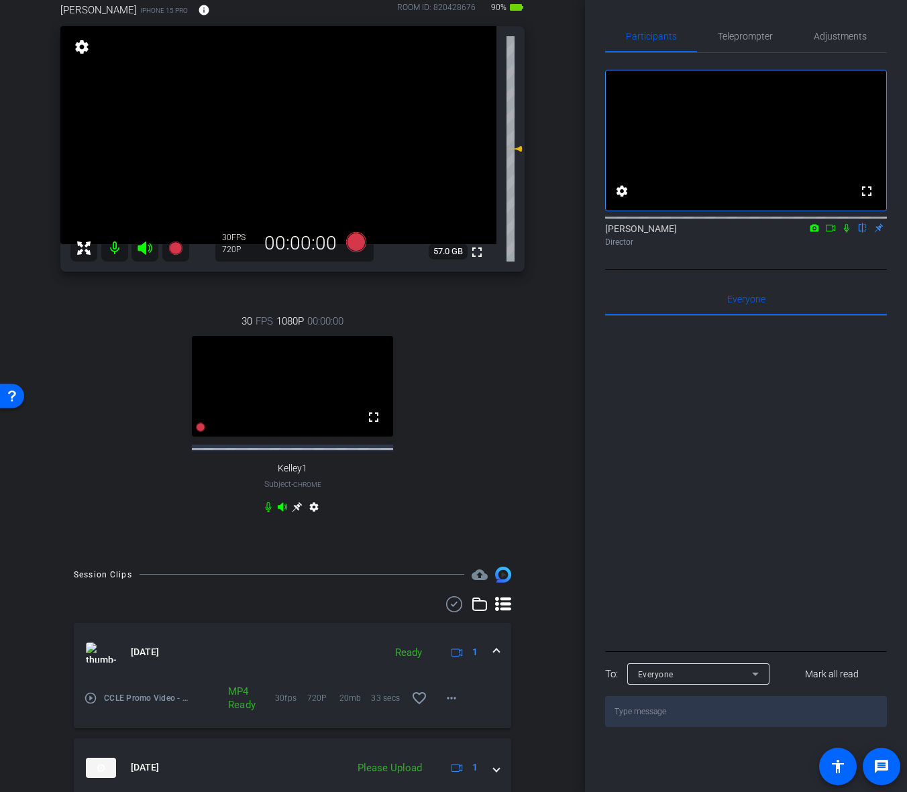
scroll to position [133, 0]
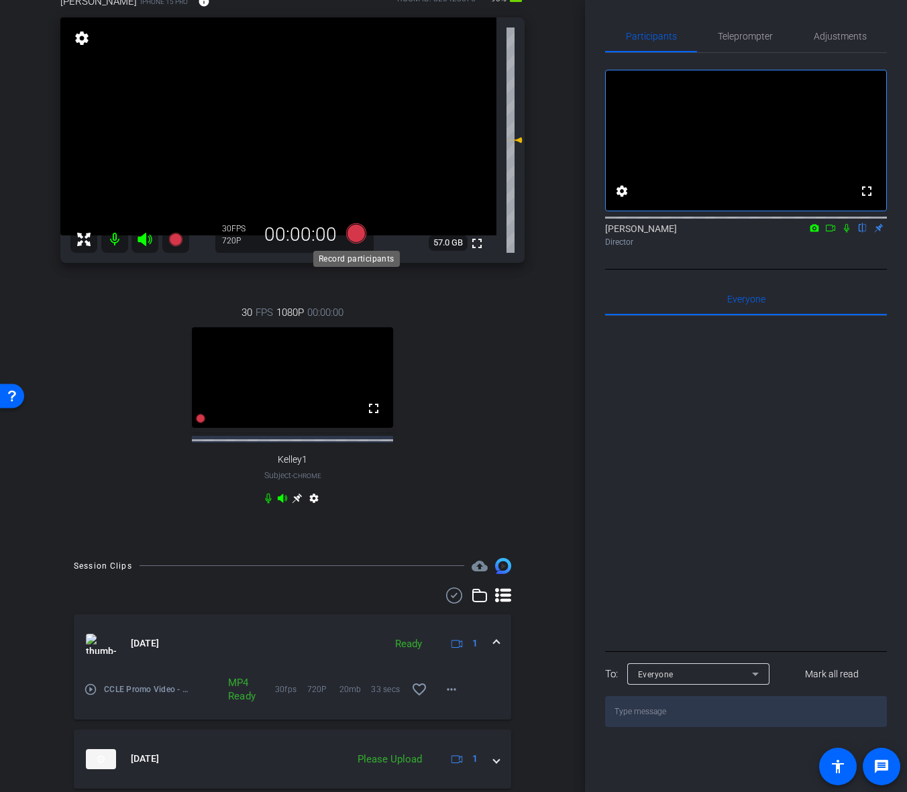
click at [352, 239] on icon at bounding box center [356, 233] width 20 height 20
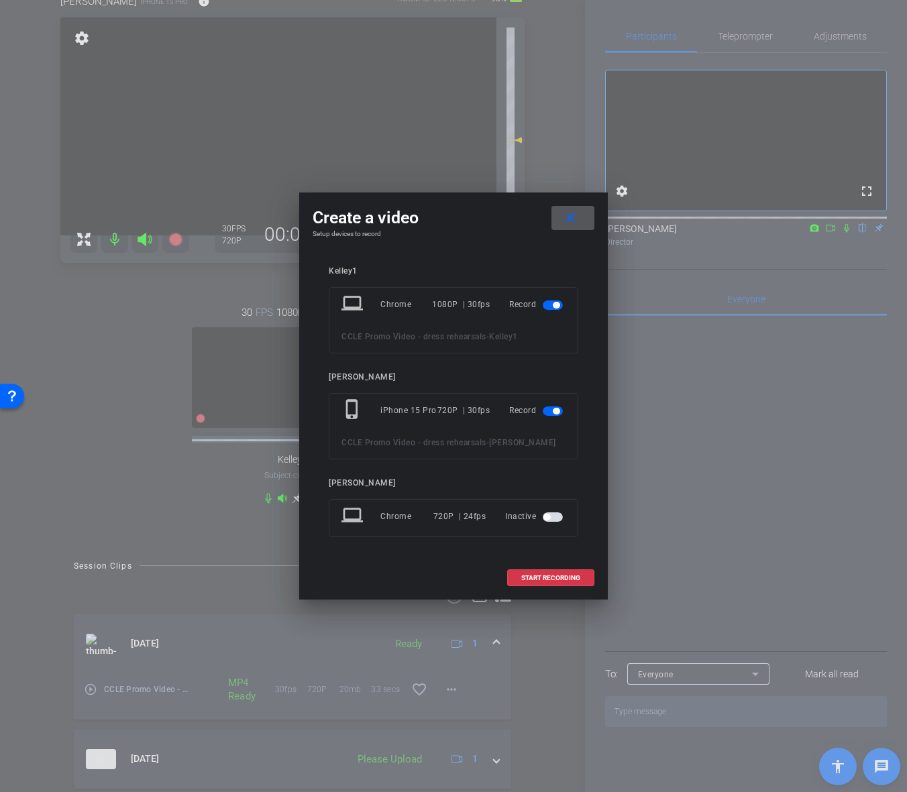
click at [553, 305] on span "button" at bounding box center [556, 305] width 7 height 7
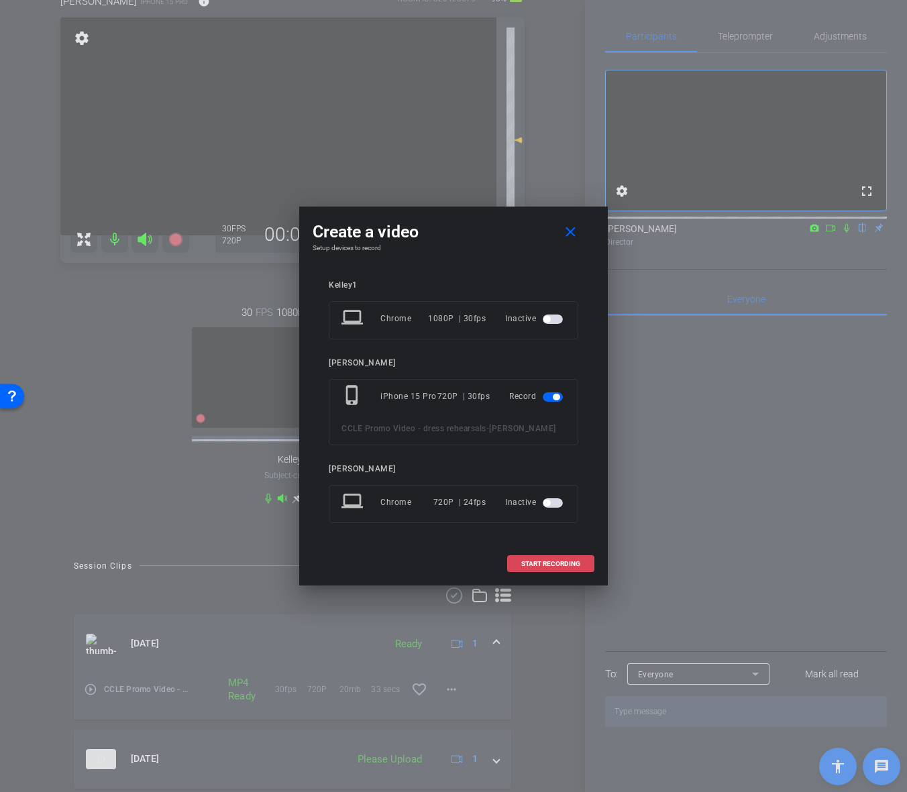
click at [567, 566] on span "START RECORDING" at bounding box center [550, 564] width 59 height 7
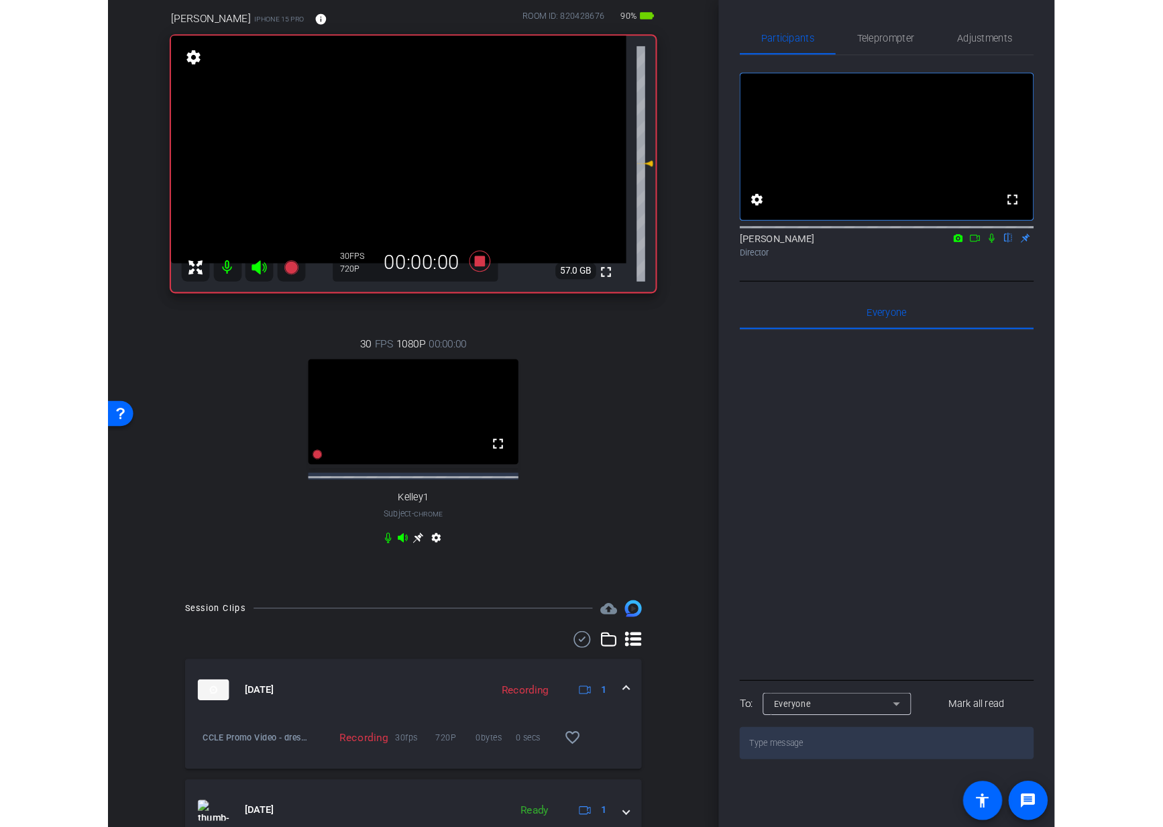
scroll to position [107, 0]
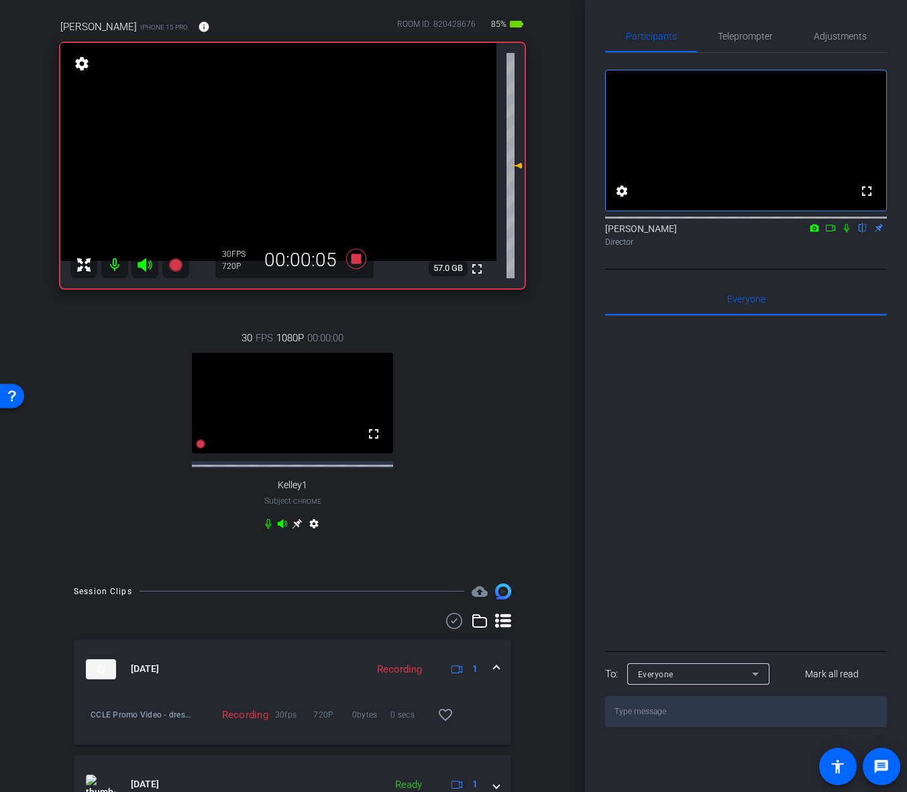
click at [844, 233] on icon at bounding box center [846, 227] width 11 height 9
click at [268, 527] on icon at bounding box center [268, 524] width 11 height 11
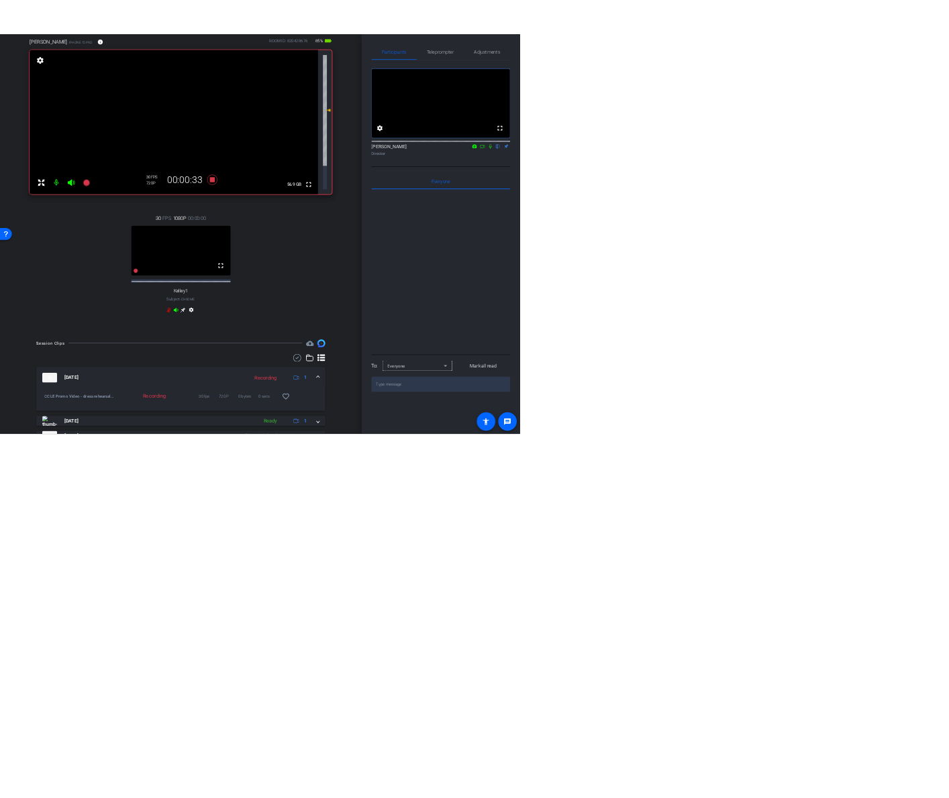
scroll to position [97, 0]
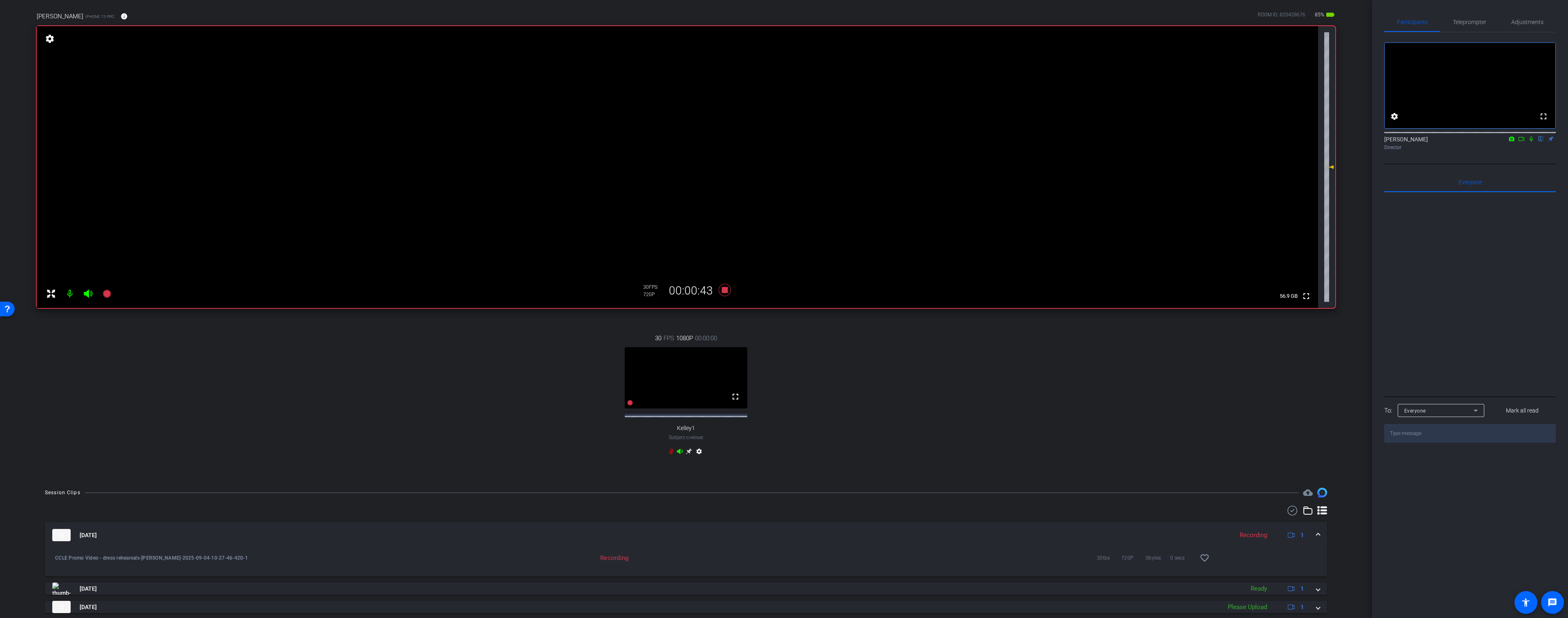
drag, startPoint x: 672, startPoint y: 452, endPoint x: 673, endPoint y: 460, distance: 8.1
click at [551, 452] on icon at bounding box center [671, 452] width 5 height 6
click at [551, 454] on icon at bounding box center [671, 451] width 7 height 7
click at [551, 294] on icon at bounding box center [725, 290] width 19 height 15
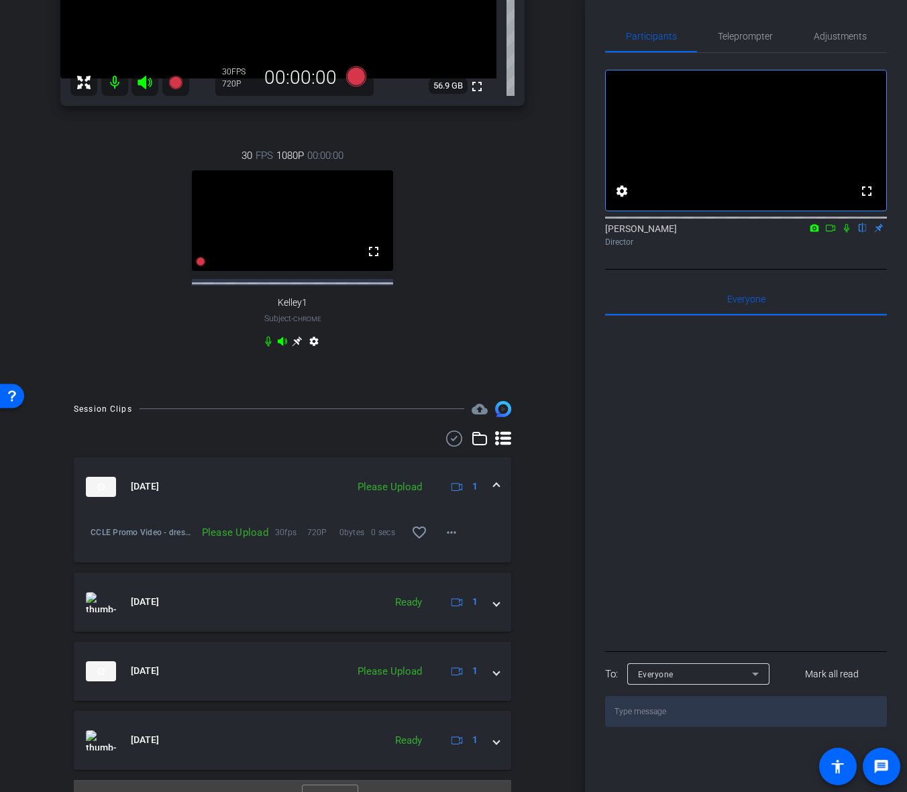
scroll to position [0, 0]
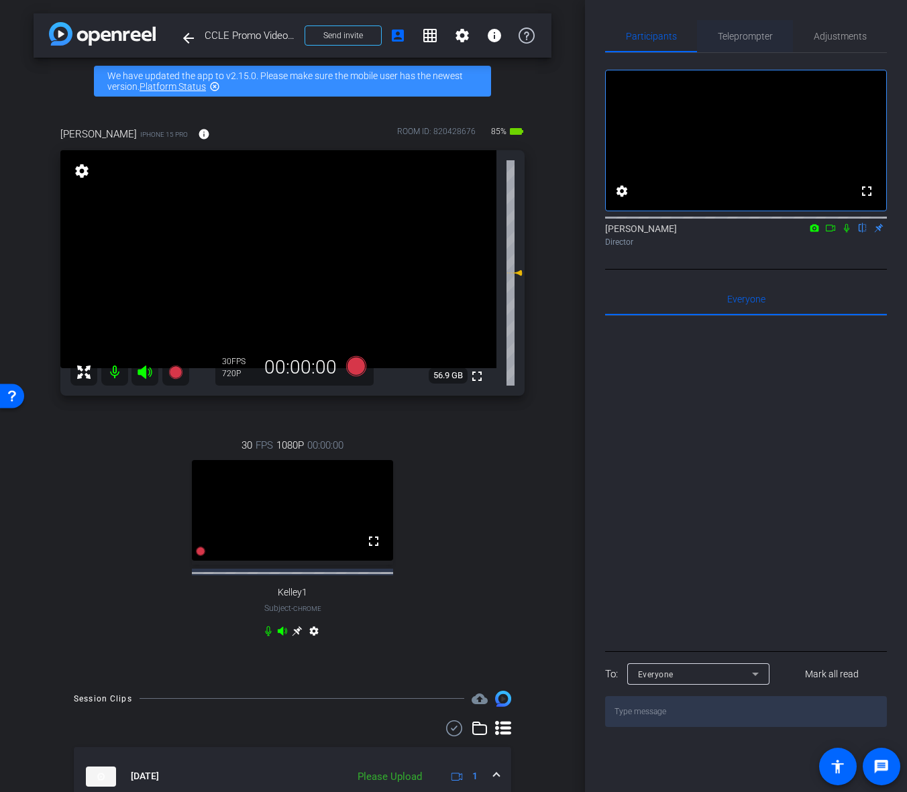
click at [747, 38] on span "Teleprompter" at bounding box center [745, 36] width 55 height 9
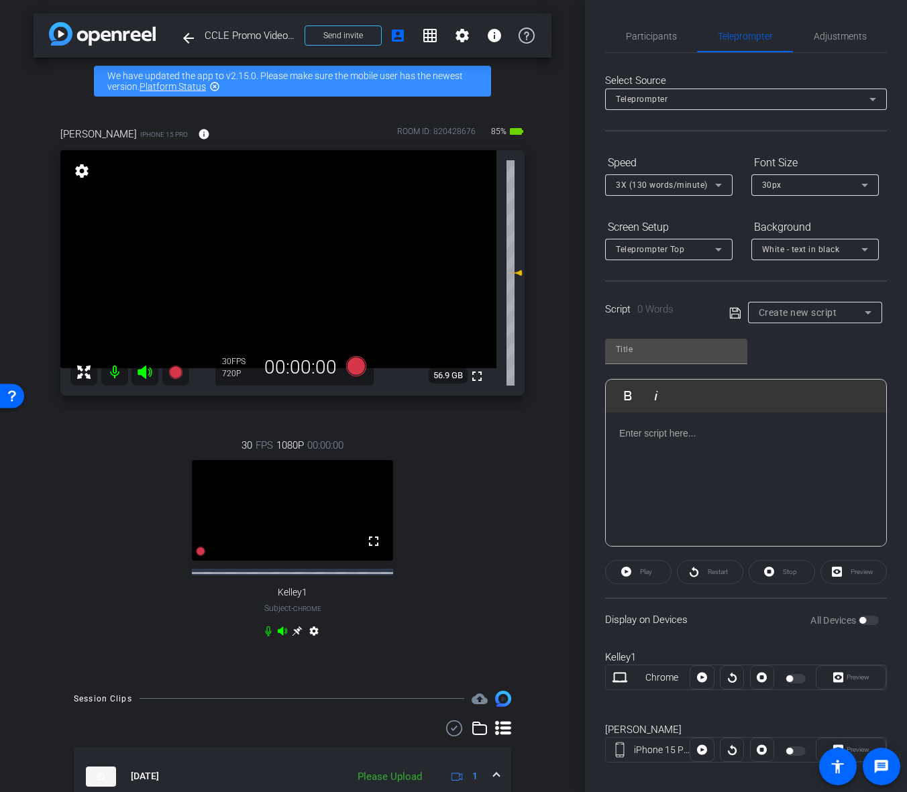
click at [802, 503] on div at bounding box center [746, 480] width 280 height 134
click at [637, 47] on span "Participants" at bounding box center [651, 36] width 51 height 32
